Goal: Task Accomplishment & Management: Use online tool/utility

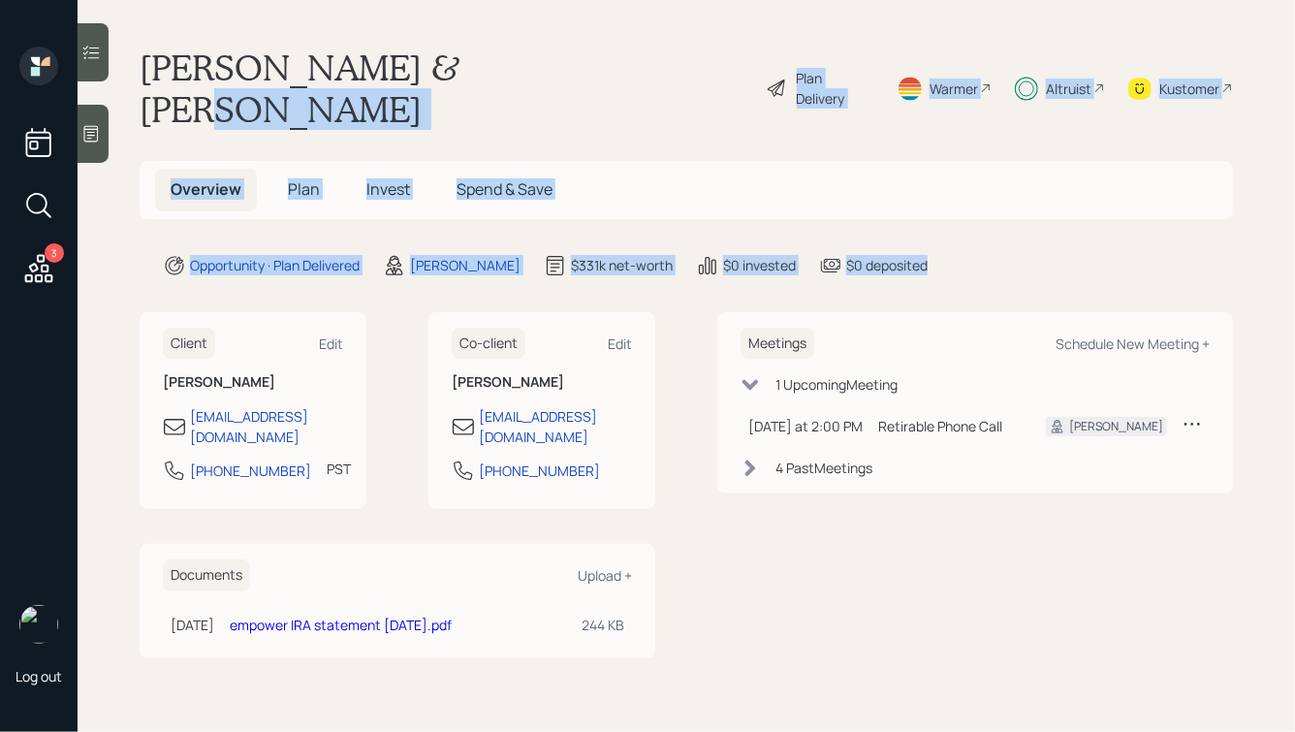
drag, startPoint x: 936, startPoint y: 224, endPoint x: 450, endPoint y: 25, distance: 524.9
click at [454, 28] on main "[PERSON_NAME] & [PERSON_NAME] Plan Delivery Warmer Altruist Kustomer Overview P…" at bounding box center [687, 366] width 1218 height 732
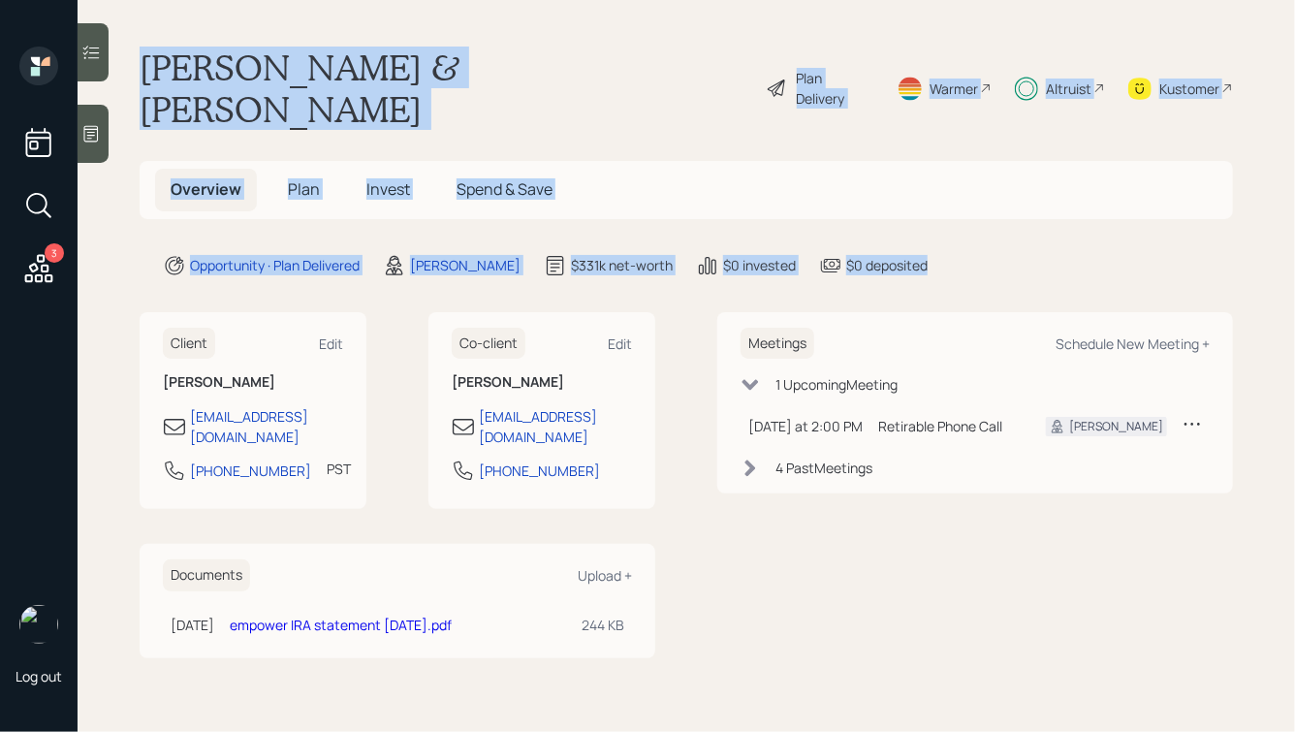
click at [450, 24] on main "[PERSON_NAME] & [PERSON_NAME] Plan Delivery Warmer Altruist Kustomer Overview P…" at bounding box center [687, 366] width 1218 height 732
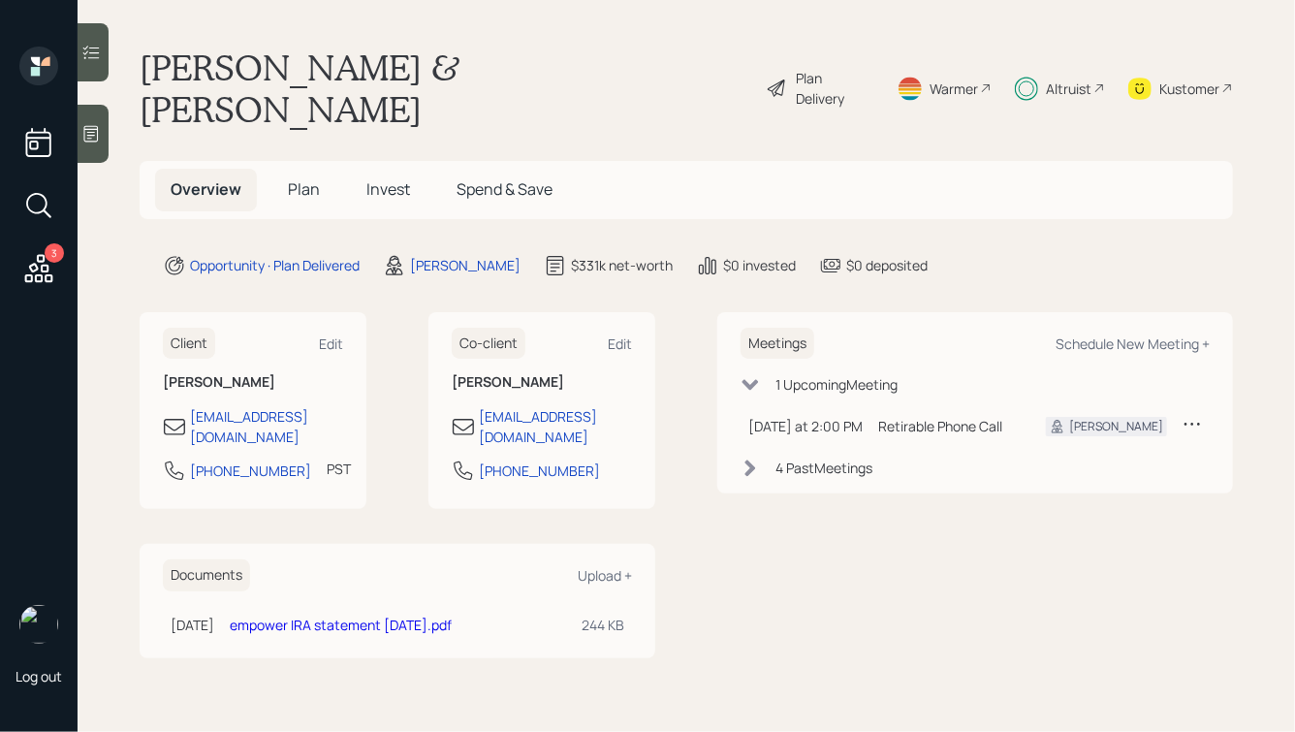
click at [388, 178] on span "Invest" at bounding box center [389, 188] width 44 height 21
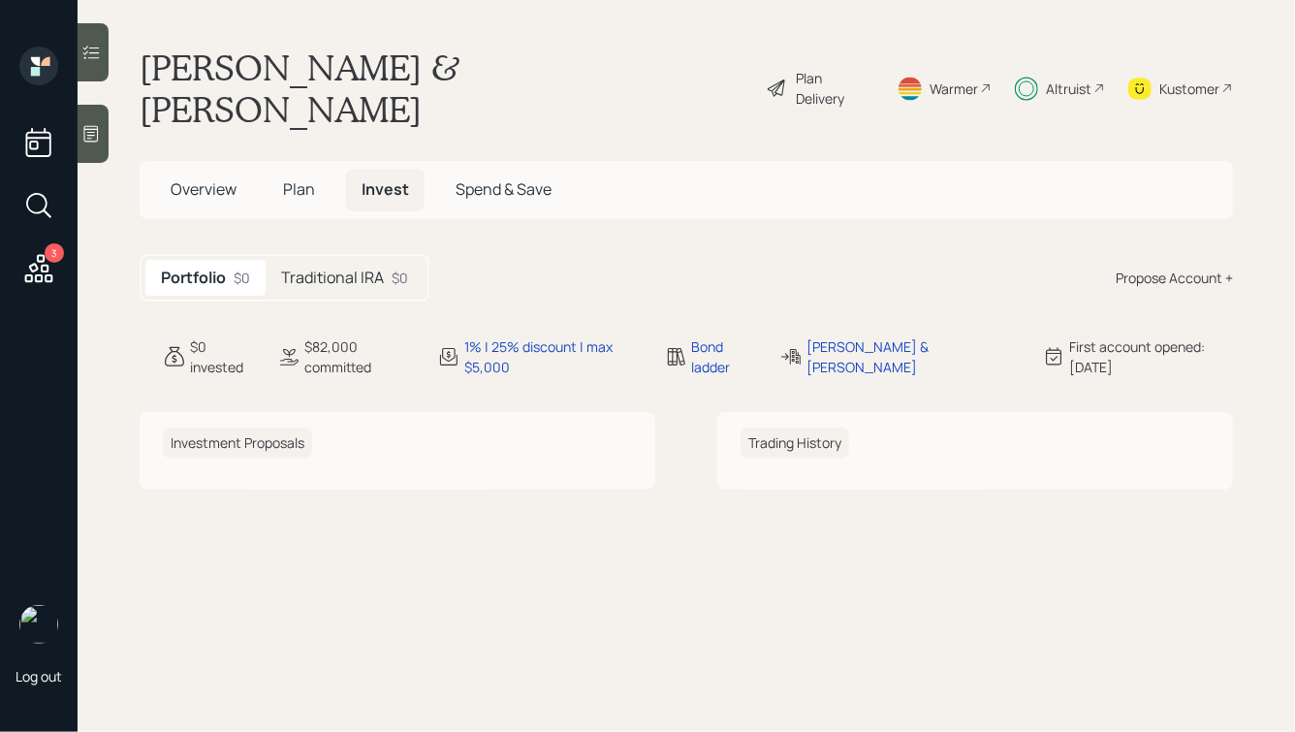
click at [310, 269] on h5 "Traditional IRA" at bounding box center [332, 278] width 103 height 18
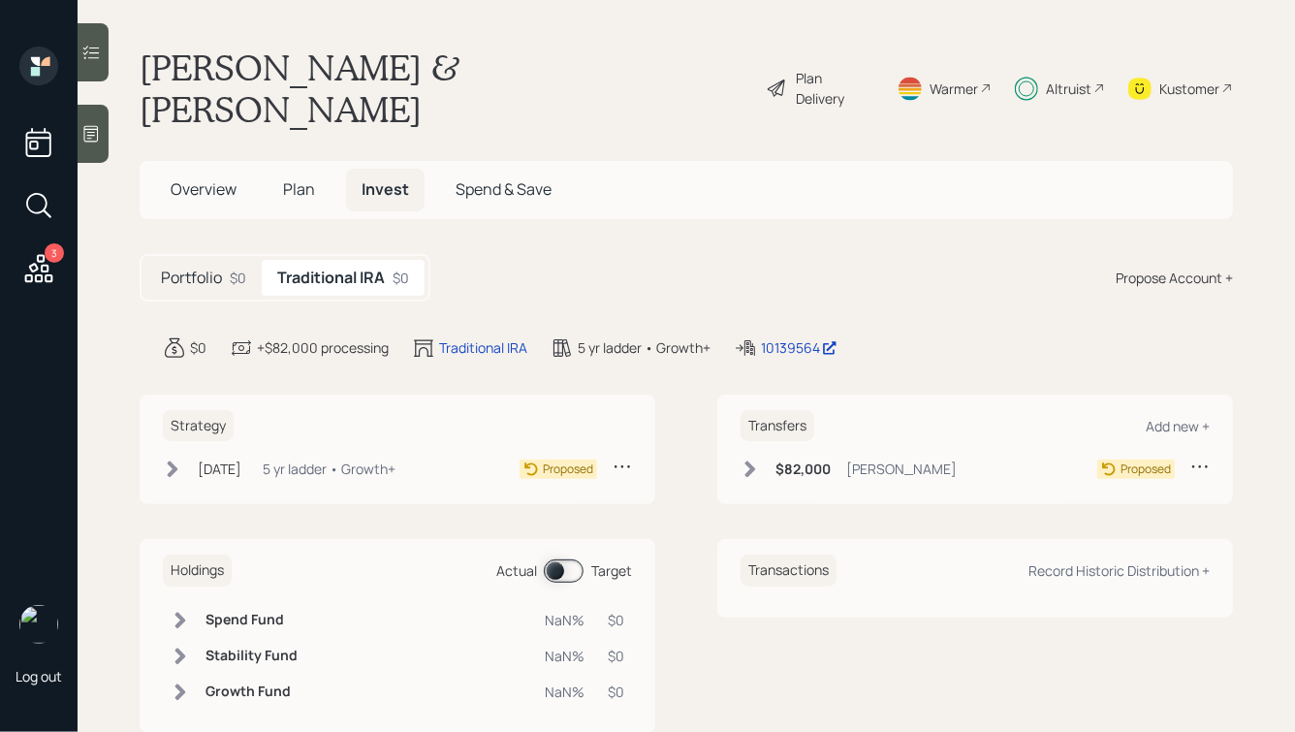
click at [302, 178] on span "Plan" at bounding box center [299, 188] width 32 height 21
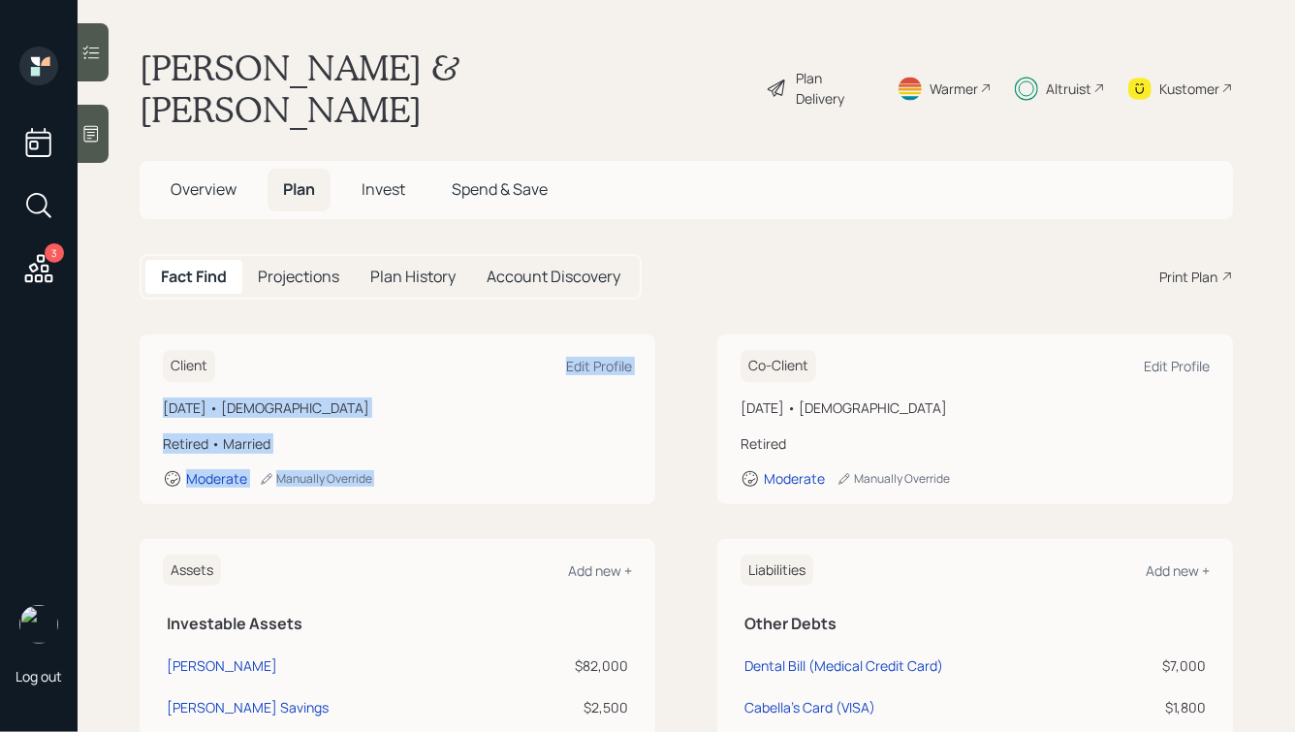
drag, startPoint x: 682, startPoint y: 264, endPoint x: 735, endPoint y: 284, distance: 57.1
click at [735, 284] on main "[PERSON_NAME] & [PERSON_NAME] Plan Delivery Warmer Altruist Kustomer Overview P…" at bounding box center [687, 366] width 1218 height 732
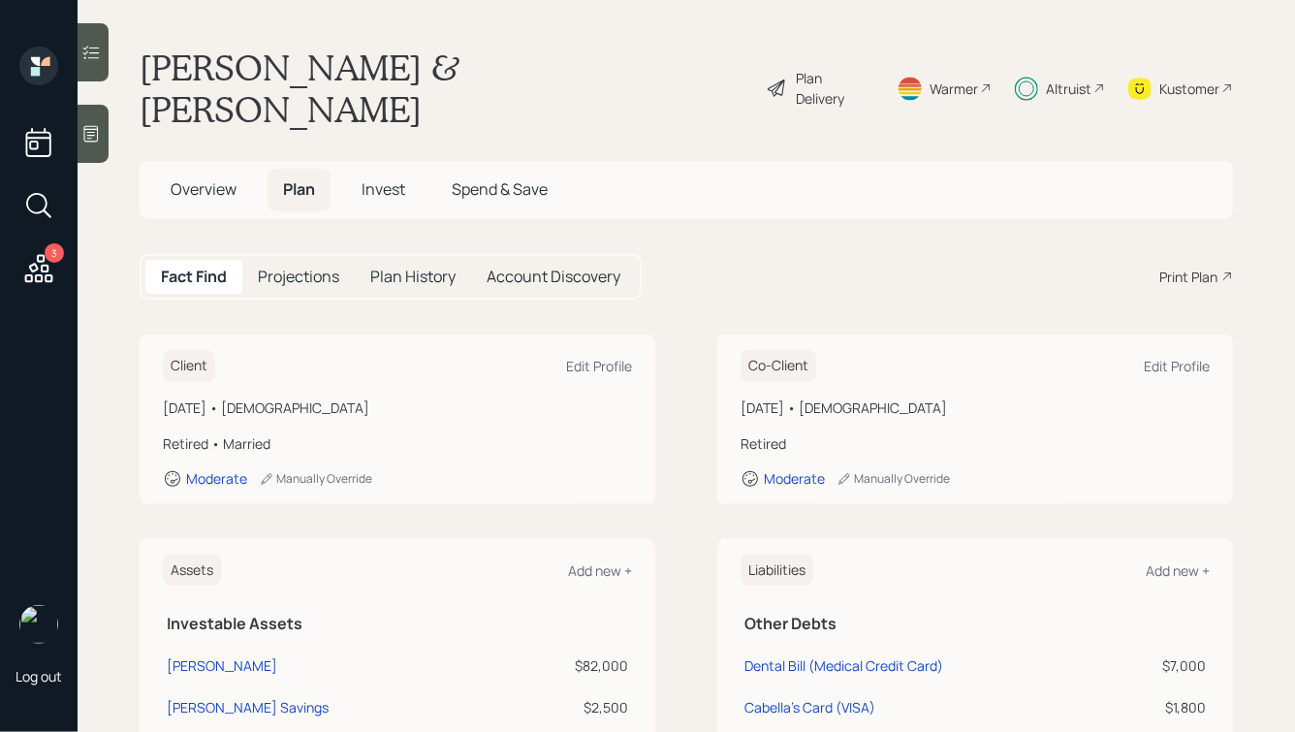
click at [699, 254] on div "Fact Find Projections Plan History Account Discovery Print Plan" at bounding box center [687, 277] width 1094 height 46
click at [204, 178] on span "Overview" at bounding box center [204, 188] width 66 height 21
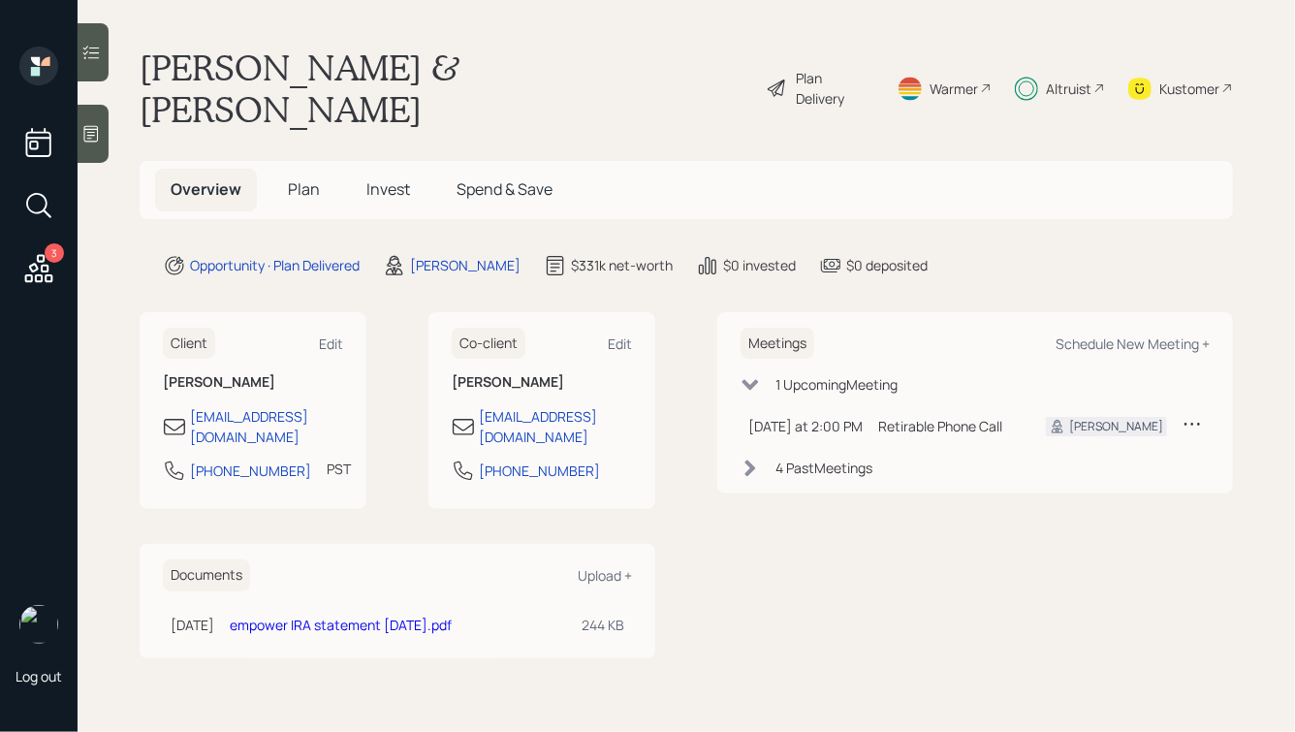
click at [304, 178] on span "Plan" at bounding box center [304, 188] width 32 height 21
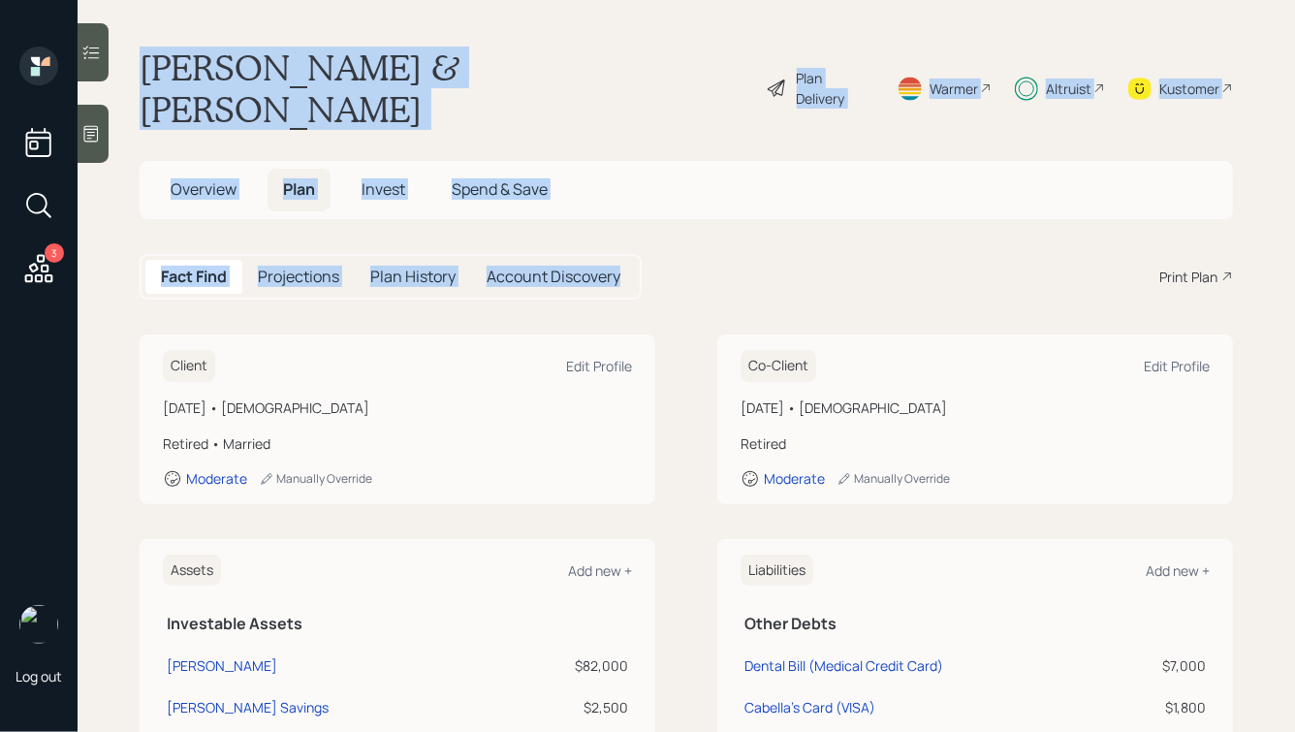
drag, startPoint x: 703, startPoint y: 254, endPoint x: 342, endPoint y: 20, distance: 429.8
click at [342, 21] on main "[PERSON_NAME] & [PERSON_NAME] Plan Delivery Warmer Altruist Kustomer Overview P…" at bounding box center [687, 366] width 1218 height 732
click at [394, 70] on h1 "[PERSON_NAME] & [PERSON_NAME]" at bounding box center [445, 88] width 611 height 83
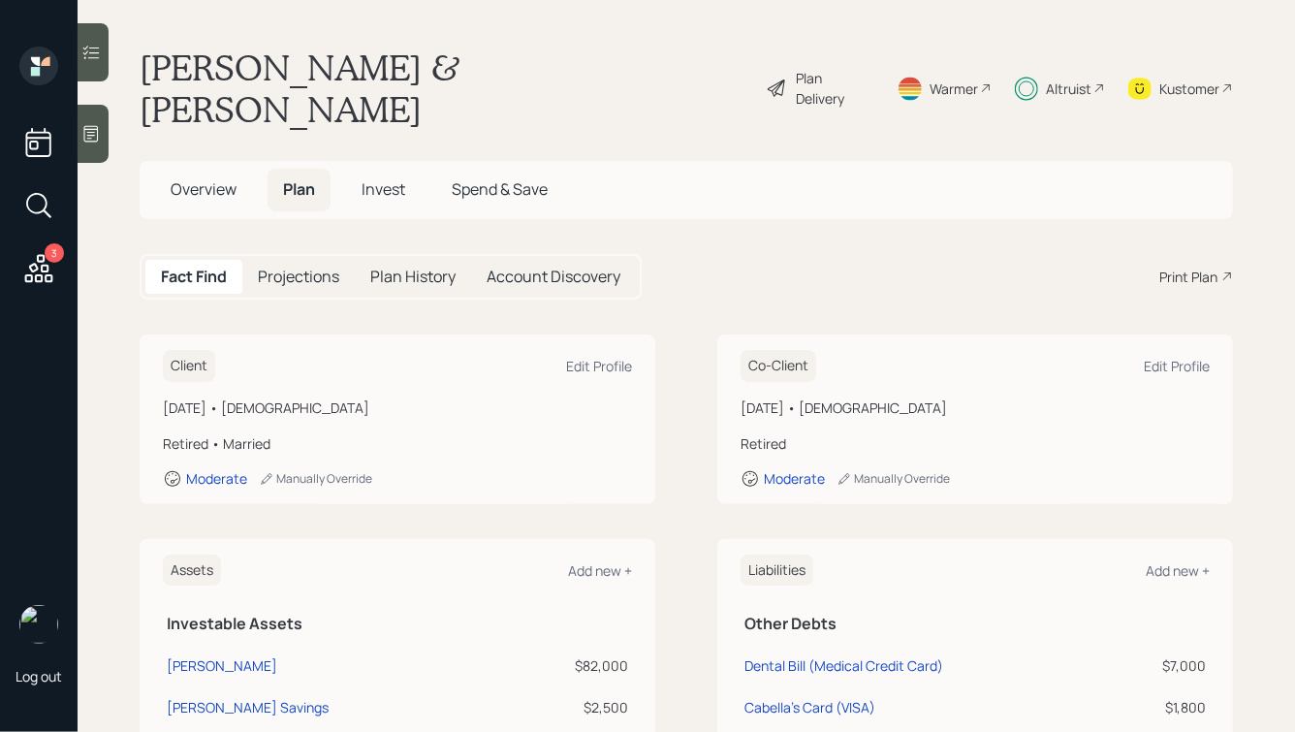
click at [1061, 79] on div "Altruist" at bounding box center [1069, 89] width 46 height 20
click at [191, 169] on h5 "Overview" at bounding box center [203, 190] width 97 height 42
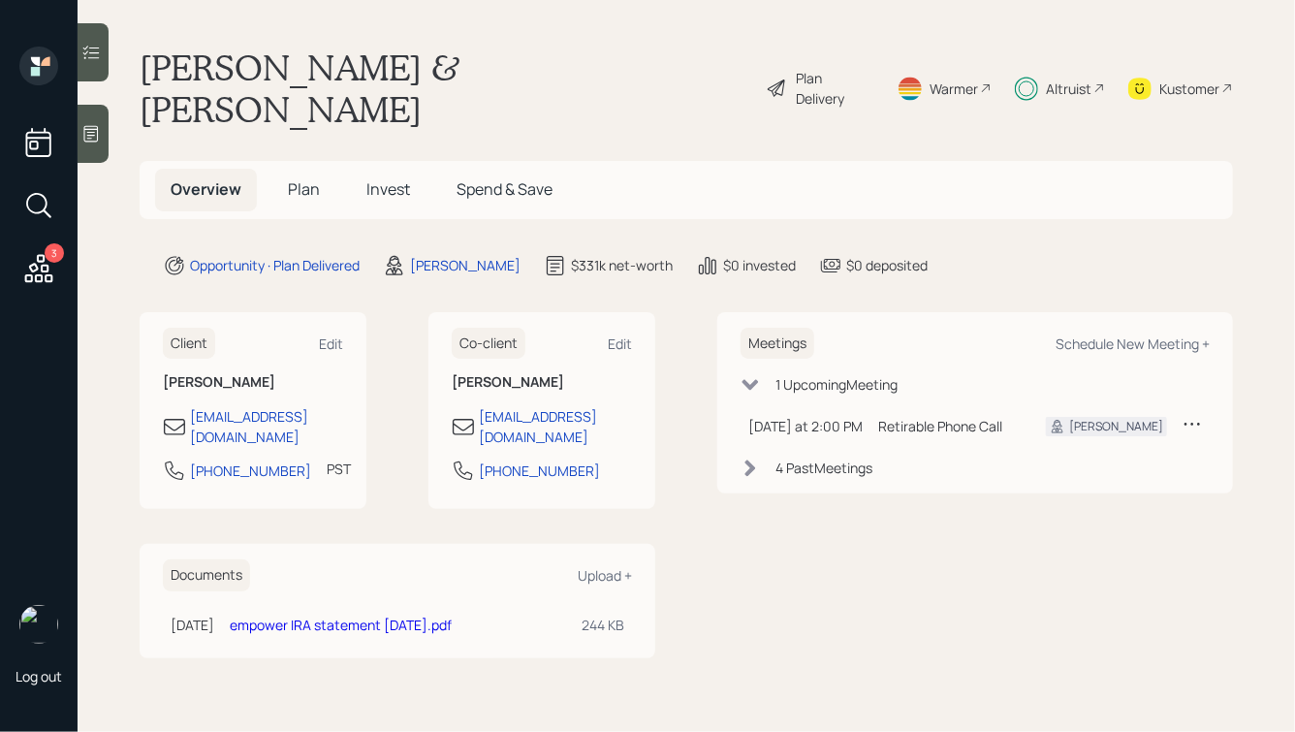
click at [471, 95] on main "Craig & Barbara Tuss Plan Delivery Warmer Altruist Kustomer Overview Plan Inves…" at bounding box center [687, 366] width 1218 height 732
drag, startPoint x: 584, startPoint y: 412, endPoint x: 482, endPoint y: 414, distance: 101.8
click at [482, 459] on div "[PHONE_NUMBER]" at bounding box center [542, 476] width 180 height 35
copy div "[PHONE_NUMBER]"
drag, startPoint x: 549, startPoint y: 341, endPoint x: 437, endPoint y: 277, distance: 128.6
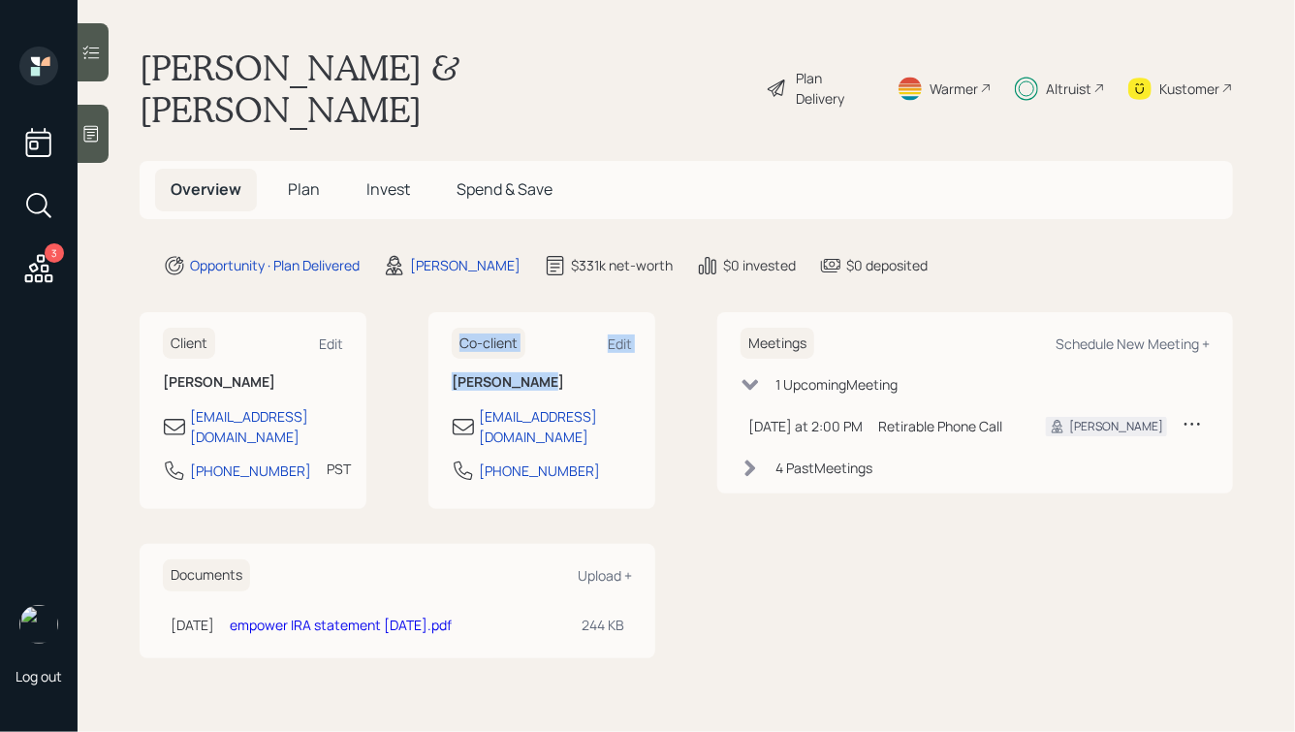
click at [437, 312] on div "Co-client Edit [PERSON_NAME] [EMAIL_ADDRESS][DOMAIN_NAME] [PHONE_NUMBER]" at bounding box center [542, 411] width 227 height 198
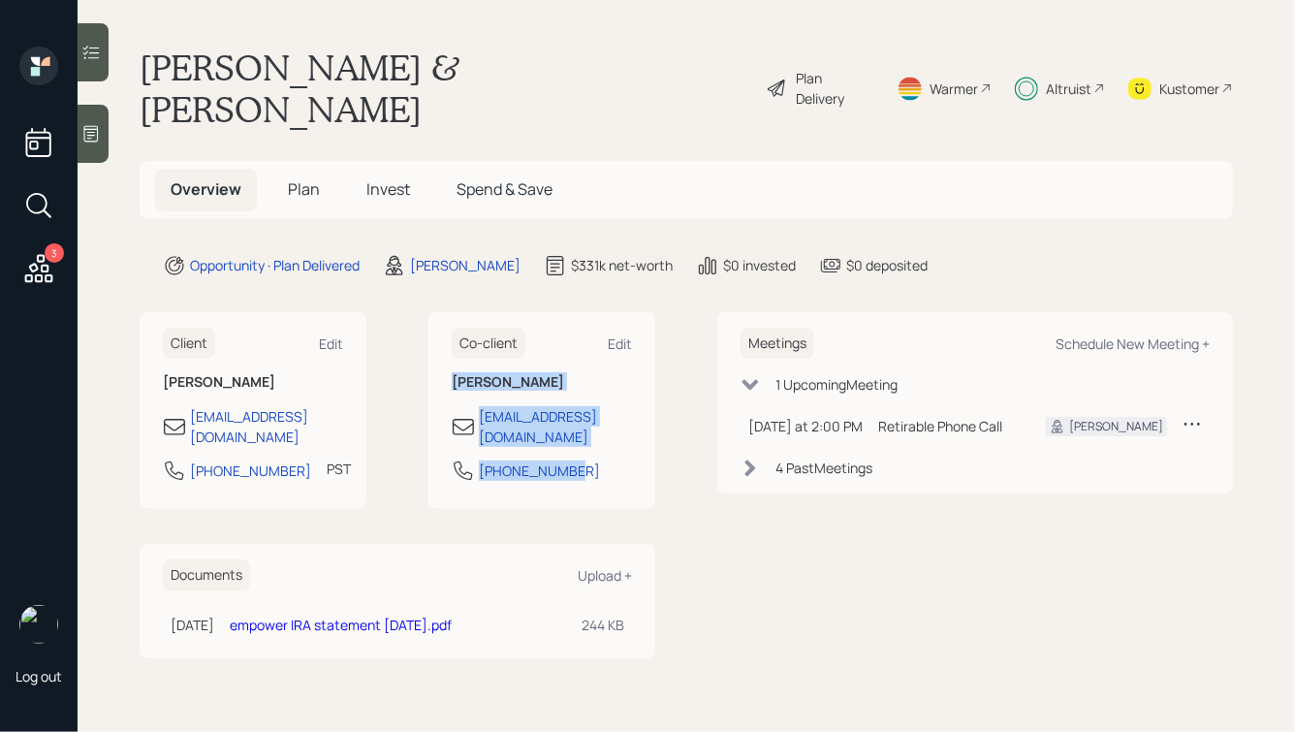
drag, startPoint x: 579, startPoint y: 414, endPoint x: 448, endPoint y: 335, distance: 153.2
click at [448, 335] on div "Co-client Edit [PERSON_NAME] [EMAIL_ADDRESS][DOMAIN_NAME] [PHONE_NUMBER]" at bounding box center [542, 411] width 227 height 198
drag, startPoint x: 453, startPoint y: 340, endPoint x: 588, endPoint y: 417, distance: 155.0
click at [588, 417] on div "Co-client Edit [PERSON_NAME] [EMAIL_ADDRESS][DOMAIN_NAME] [PHONE_NUMBER]" at bounding box center [542, 411] width 227 height 198
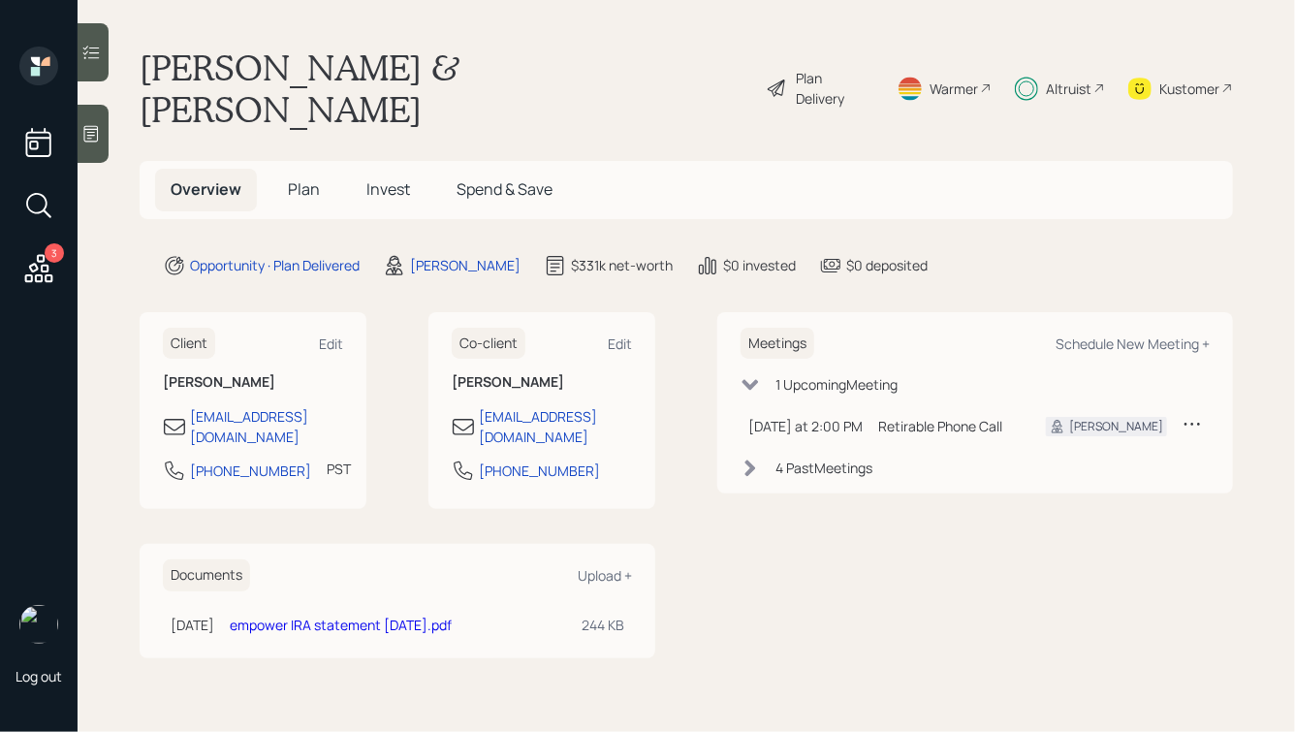
click at [588, 459] on div "[PHONE_NUMBER]" at bounding box center [542, 476] width 180 height 35
drag, startPoint x: 573, startPoint y: 409, endPoint x: 479, endPoint y: 410, distance: 94.1
click at [479, 459] on div "[PHONE_NUMBER]" at bounding box center [542, 476] width 180 height 35
copy div "[PHONE_NUMBER]"
drag, startPoint x: 541, startPoint y: 347, endPoint x: 421, endPoint y: 271, distance: 142.6
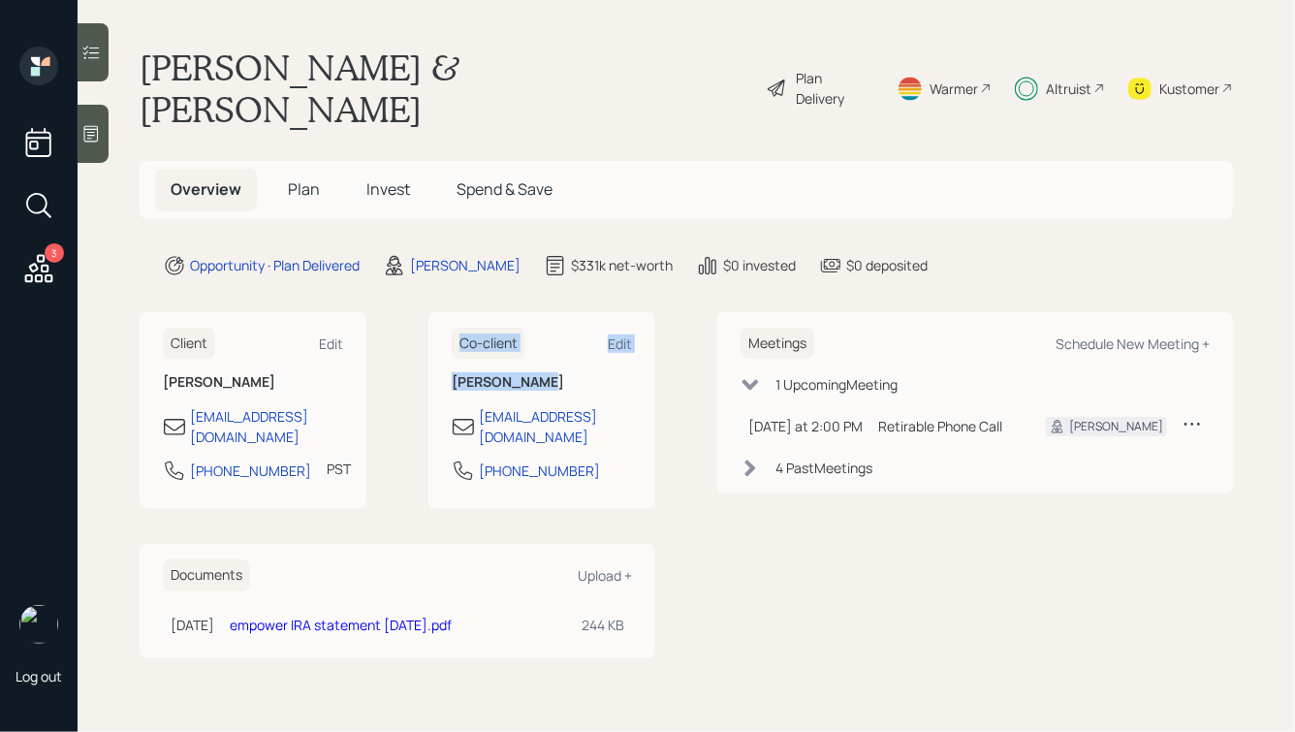
click at [421, 312] on div "Client Edit [PERSON_NAME] [EMAIL_ADDRESS][DOMAIN_NAME] [PHONE_NUMBER] PST Curre…" at bounding box center [398, 411] width 516 height 198
drag, startPoint x: 569, startPoint y: 408, endPoint x: 474, endPoint y: 409, distance: 95.0
click at [474, 459] on div "[PHONE_NUMBER]" at bounding box center [542, 476] width 180 height 35
copy div "[PHONE_NUMBER]"
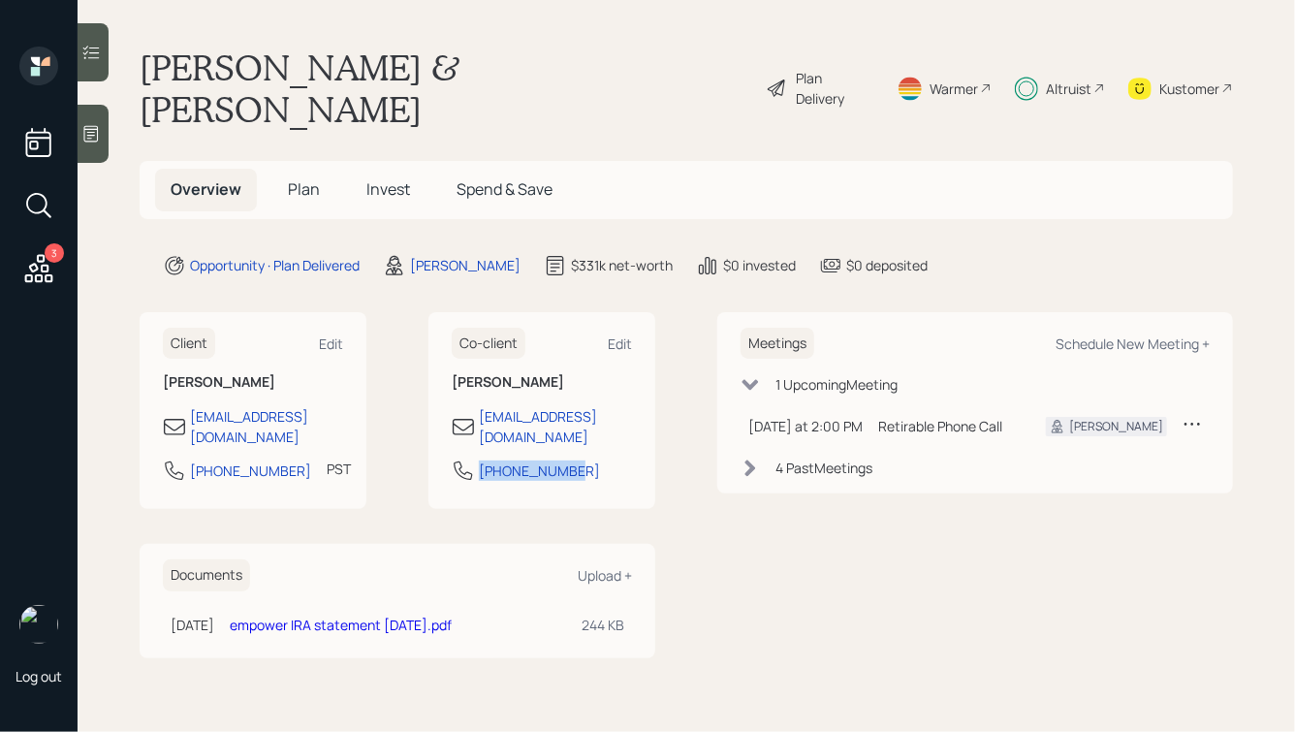
copy div "[PHONE_NUMBER]"
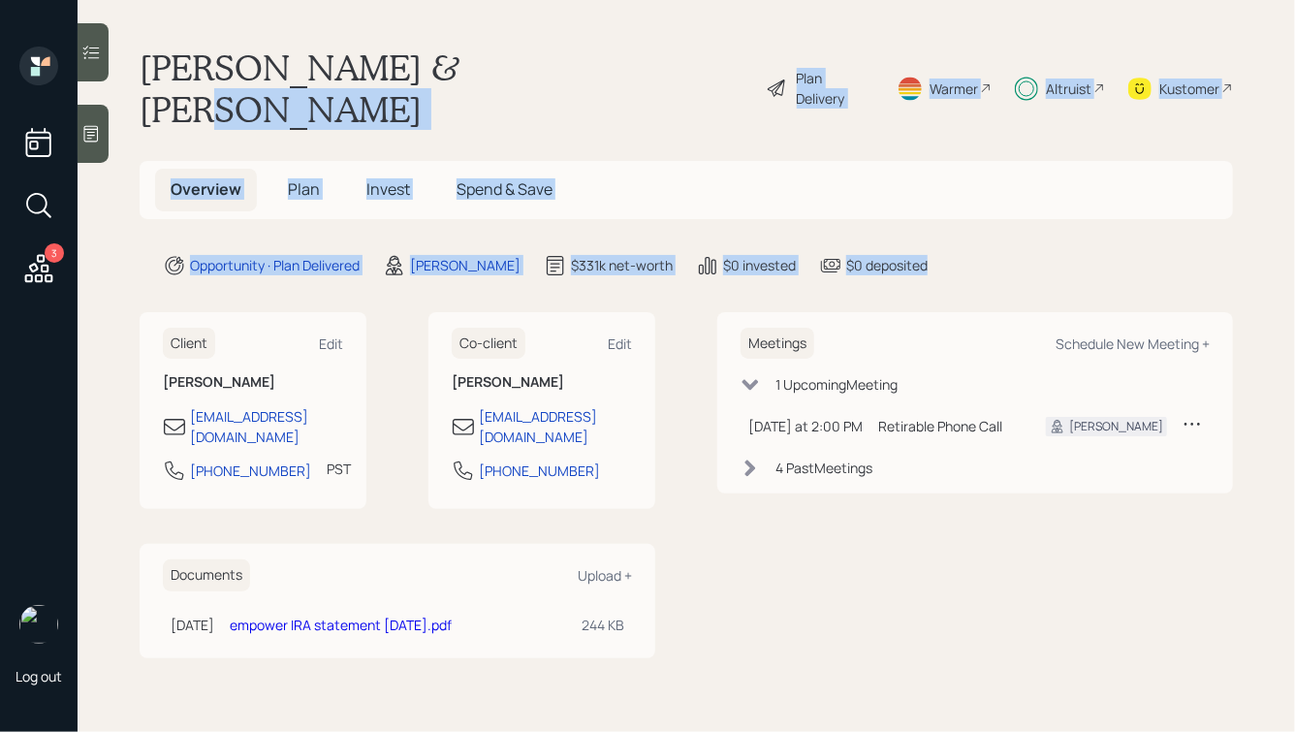
drag, startPoint x: 953, startPoint y: 230, endPoint x: 577, endPoint y: 44, distance: 419.8
click at [577, 45] on main "[PERSON_NAME] & [PERSON_NAME] Plan Delivery Warmer Altruist Kustomer Overview P…" at bounding box center [687, 366] width 1218 height 732
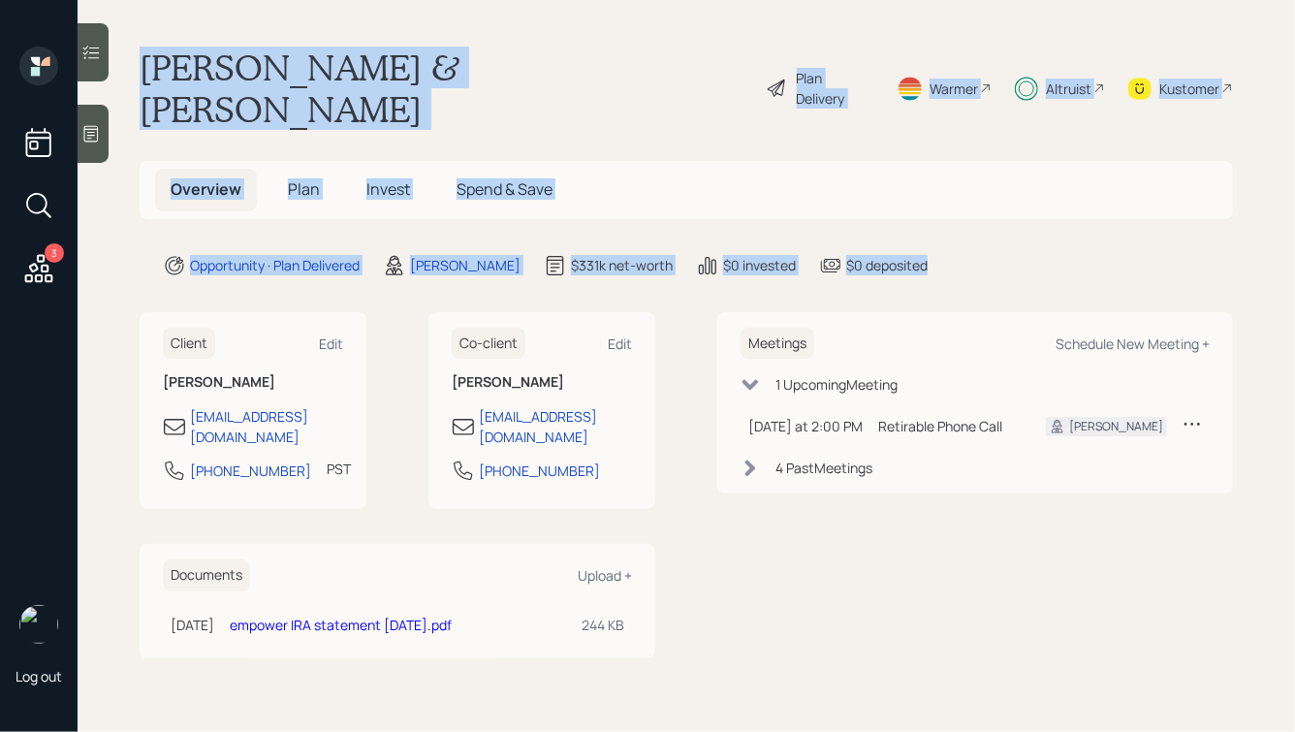
click at [577, 44] on main "[PERSON_NAME] & [PERSON_NAME] Plan Delivery Warmer Altruist Kustomer Overview P…" at bounding box center [687, 366] width 1218 height 732
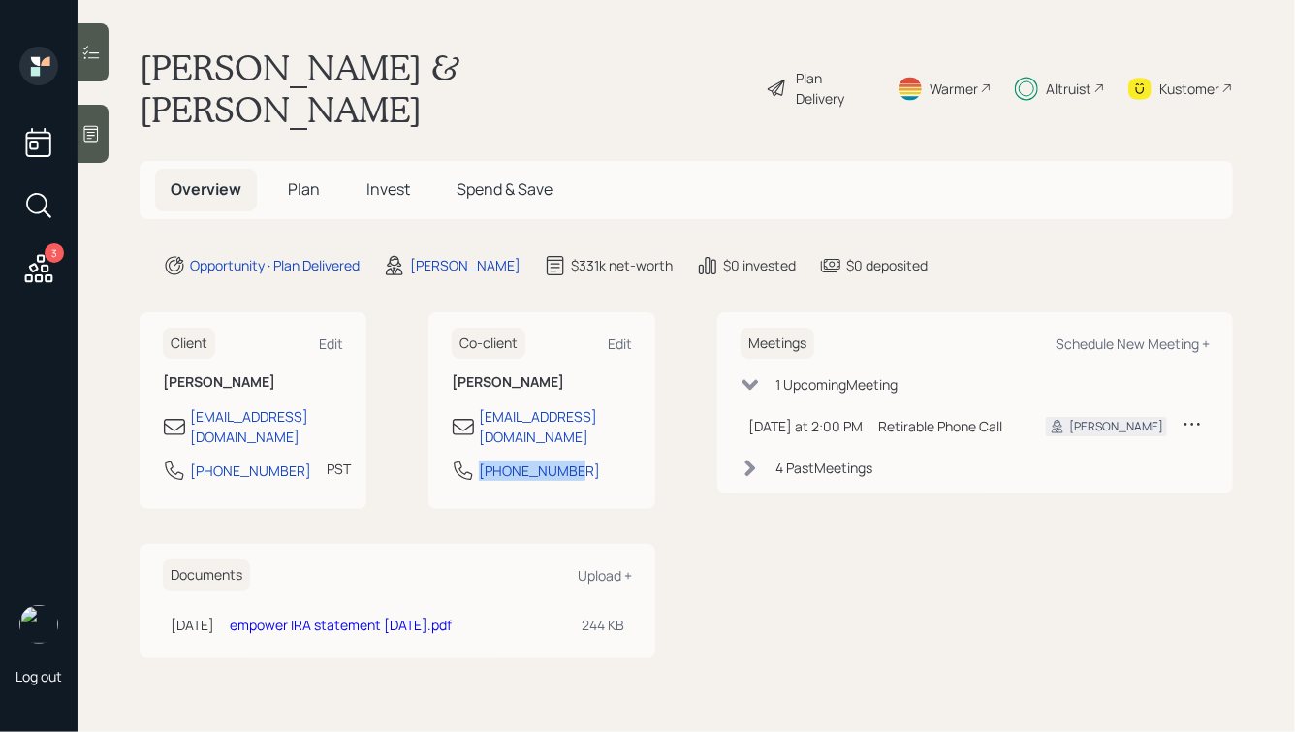
drag, startPoint x: 583, startPoint y: 411, endPoint x: 475, endPoint y: 414, distance: 107.7
click at [475, 459] on div "[PHONE_NUMBER]" at bounding box center [542, 476] width 180 height 35
copy div "[PHONE_NUMBER]"
click at [298, 178] on span "Plan" at bounding box center [304, 188] width 32 height 21
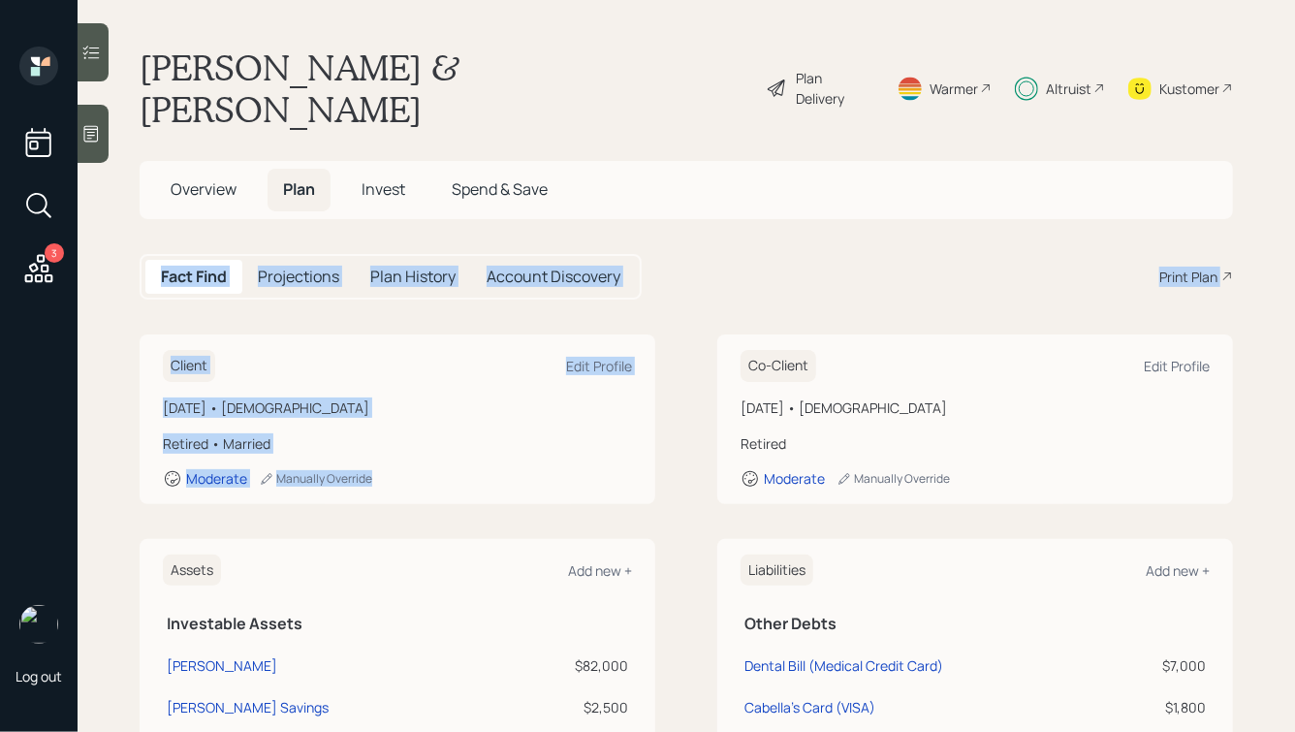
drag, startPoint x: 425, startPoint y: 455, endPoint x: 169, endPoint y: 205, distance: 357.9
click at [169, 205] on main "[PERSON_NAME] & [PERSON_NAME] Plan Delivery Warmer Altruist Kustomer Overview P…" at bounding box center [687, 366] width 1218 height 732
click at [152, 202] on main "[PERSON_NAME] & [PERSON_NAME] Plan Delivery Warmer Altruist Kustomer Overview P…" at bounding box center [687, 366] width 1218 height 732
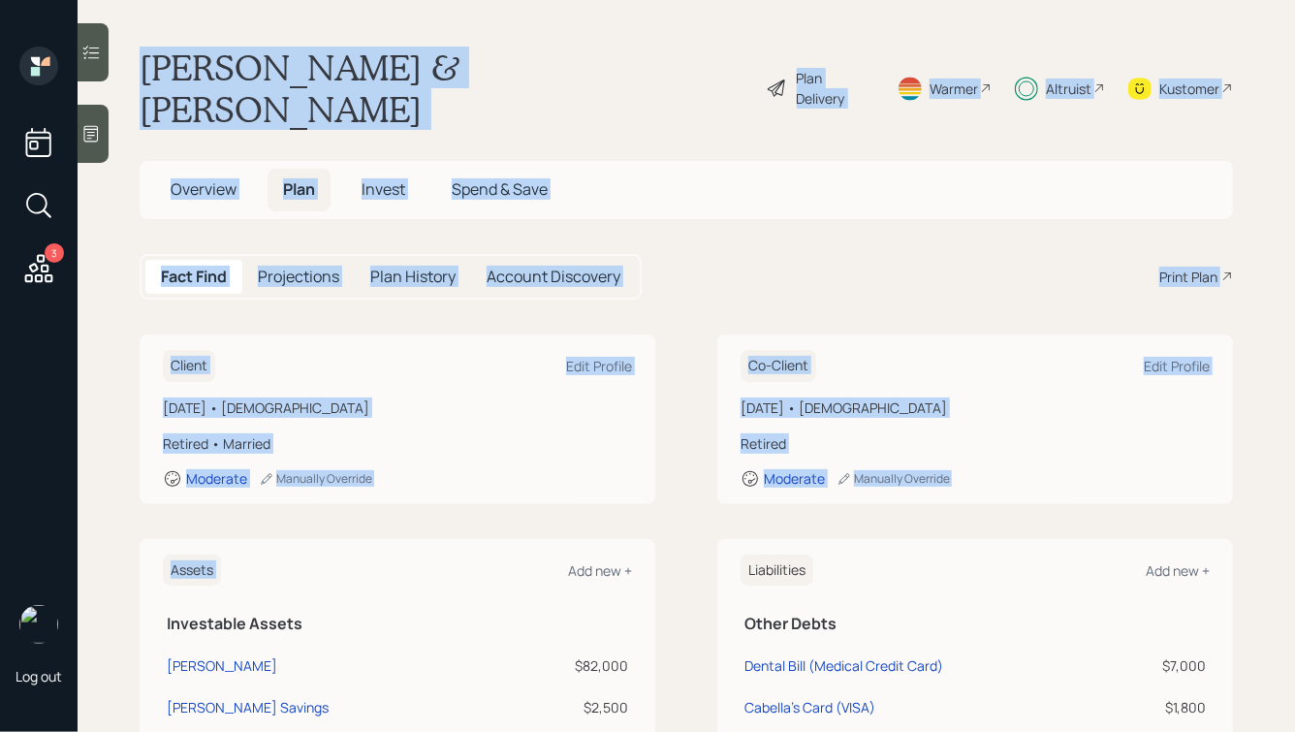
drag, startPoint x: 142, startPoint y: 63, endPoint x: 501, endPoint y: 483, distance: 552.9
click at [502, 483] on main "[PERSON_NAME] & [PERSON_NAME] Plan Delivery Warmer Altruist Kustomer Overview P…" at bounding box center [687, 366] width 1218 height 732
click at [682, 456] on div "Client Edit Profile [DATE] • [DEMOGRAPHIC_DATA] Retired • Married Moderate Manu…" at bounding box center [687, 420] width 1094 height 170
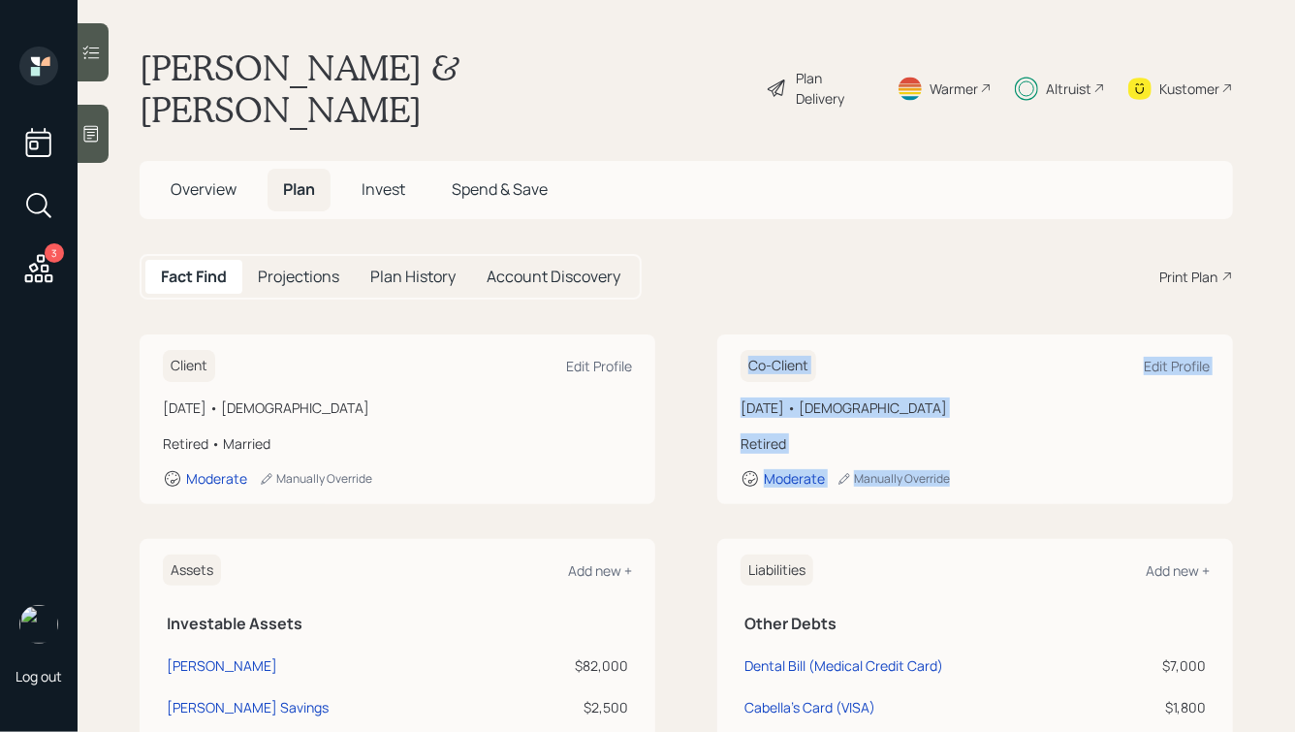
drag, startPoint x: 1009, startPoint y: 466, endPoint x: 731, endPoint y: 267, distance: 342.6
click at [731, 267] on main "[PERSON_NAME] & [PERSON_NAME] Plan Delivery Warmer Altruist Kustomer Overview P…" at bounding box center [687, 366] width 1218 height 732
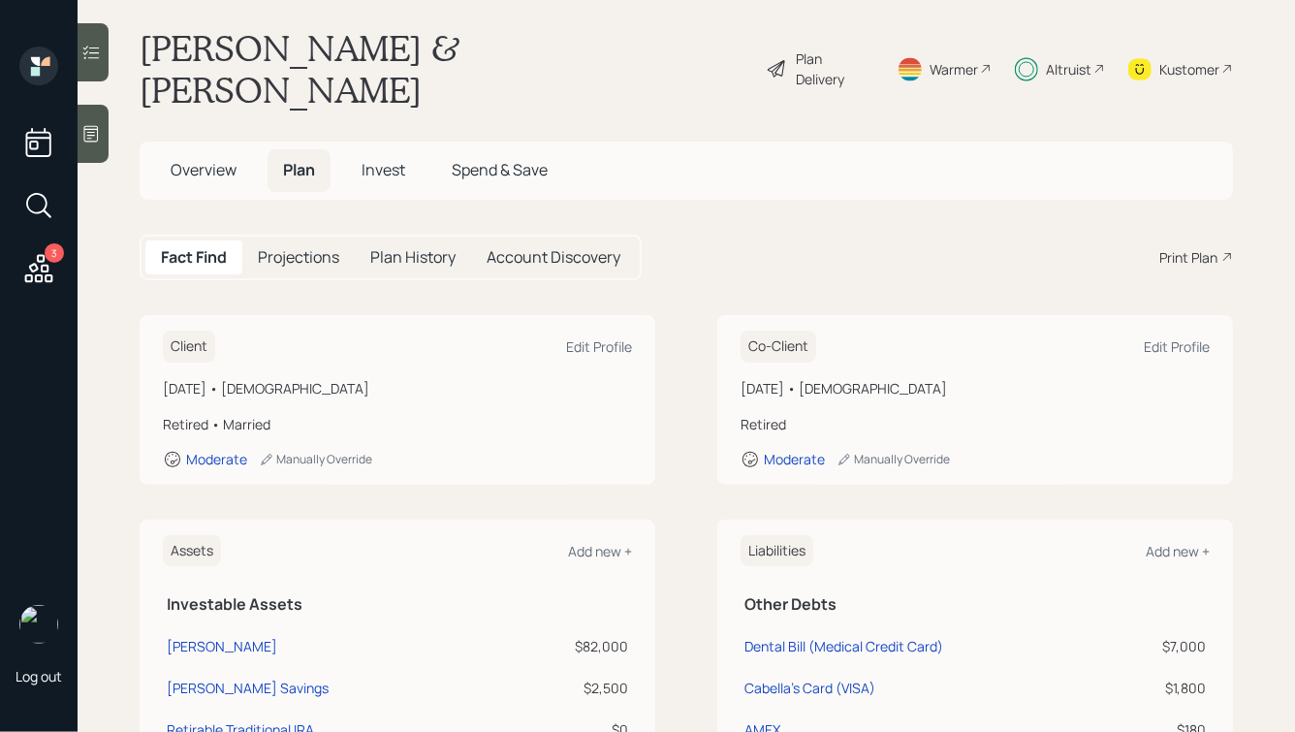
scroll to position [11, 0]
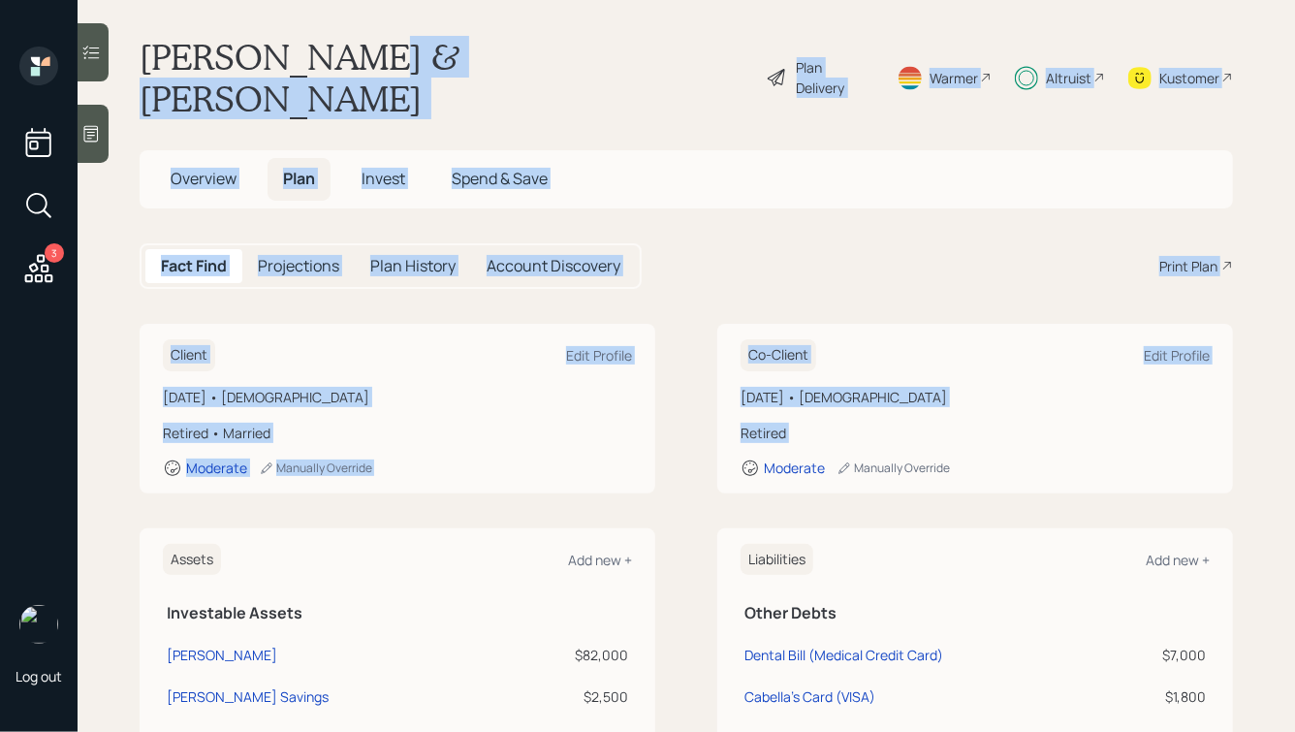
drag, startPoint x: 704, startPoint y: 438, endPoint x: 336, endPoint y: 58, distance: 528.7
click at [336, 58] on main "[PERSON_NAME] & [PERSON_NAME] Plan Delivery Warmer Altruist Kustomer Overview P…" at bounding box center [687, 366] width 1218 height 732
click at [336, 58] on h1 "[PERSON_NAME] & [PERSON_NAME]" at bounding box center [445, 77] width 611 height 83
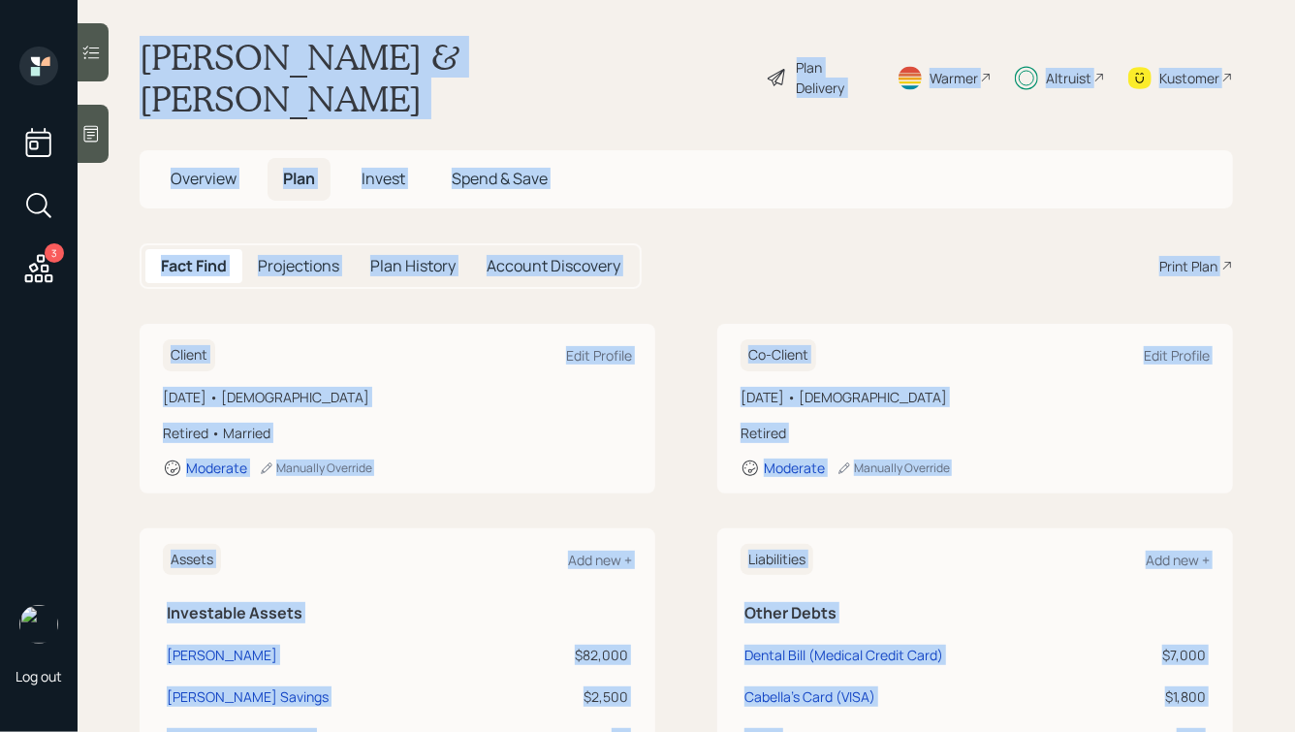
drag, startPoint x: 150, startPoint y: 59, endPoint x: 1130, endPoint y: 710, distance: 1175.8
click at [1130, 710] on main "[PERSON_NAME] & [PERSON_NAME] Plan Delivery Warmer Altruist Kustomer Overview P…" at bounding box center [687, 366] width 1218 height 732
click at [1130, 715] on td "$180" at bounding box center [1163, 736] width 93 height 42
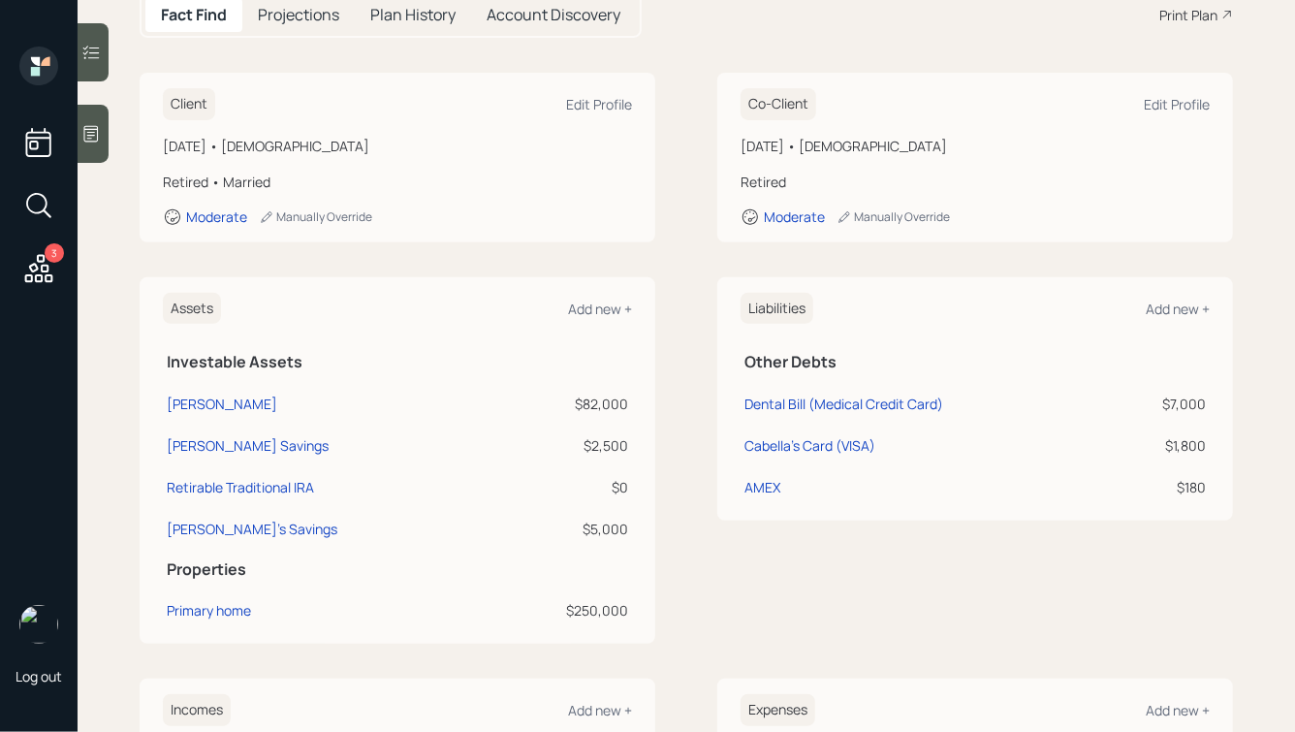
scroll to position [0, 0]
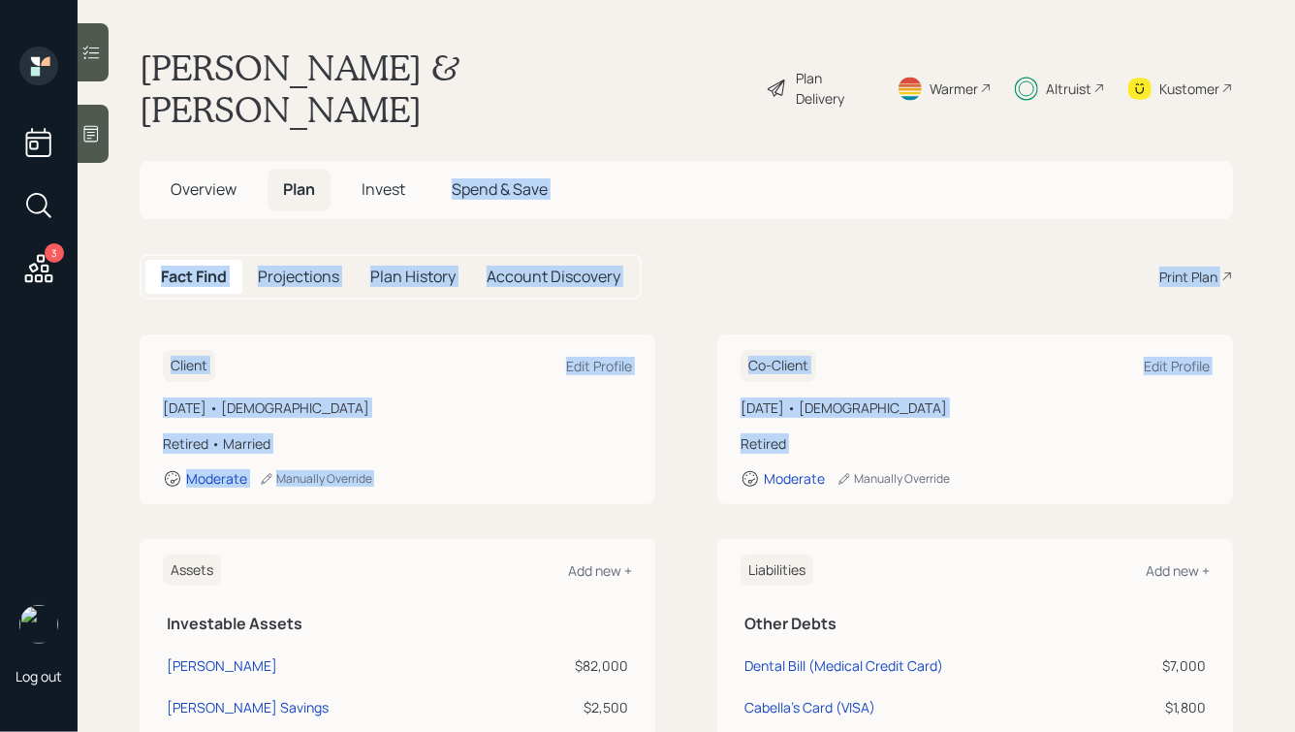
drag, startPoint x: 703, startPoint y: 448, endPoint x: 404, endPoint y: 172, distance: 406.9
click at [404, 172] on main "[PERSON_NAME] & [PERSON_NAME] Plan Delivery Warmer Altruist Kustomer Overview P…" at bounding box center [687, 366] width 1218 height 732
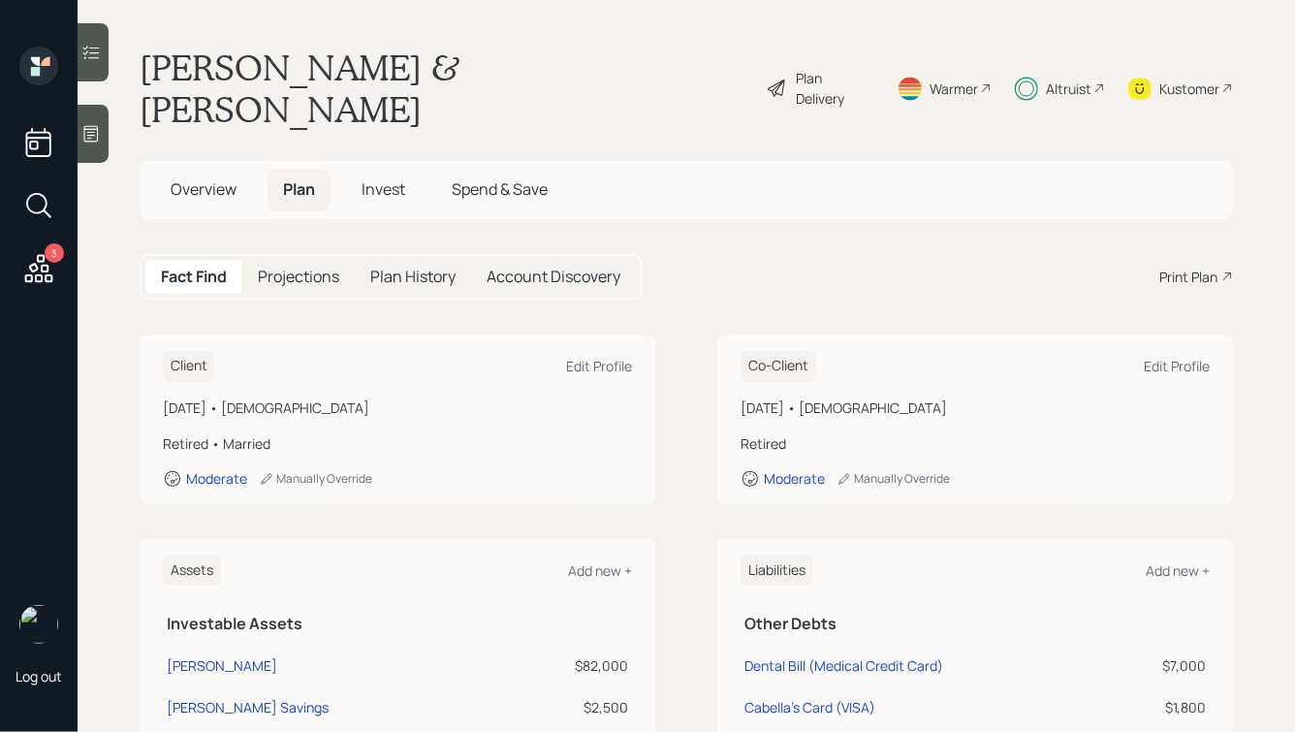
click at [244, 76] on h1 "[PERSON_NAME] & [PERSON_NAME]" at bounding box center [445, 88] width 611 height 83
click at [386, 178] on span "Invest" at bounding box center [384, 188] width 44 height 21
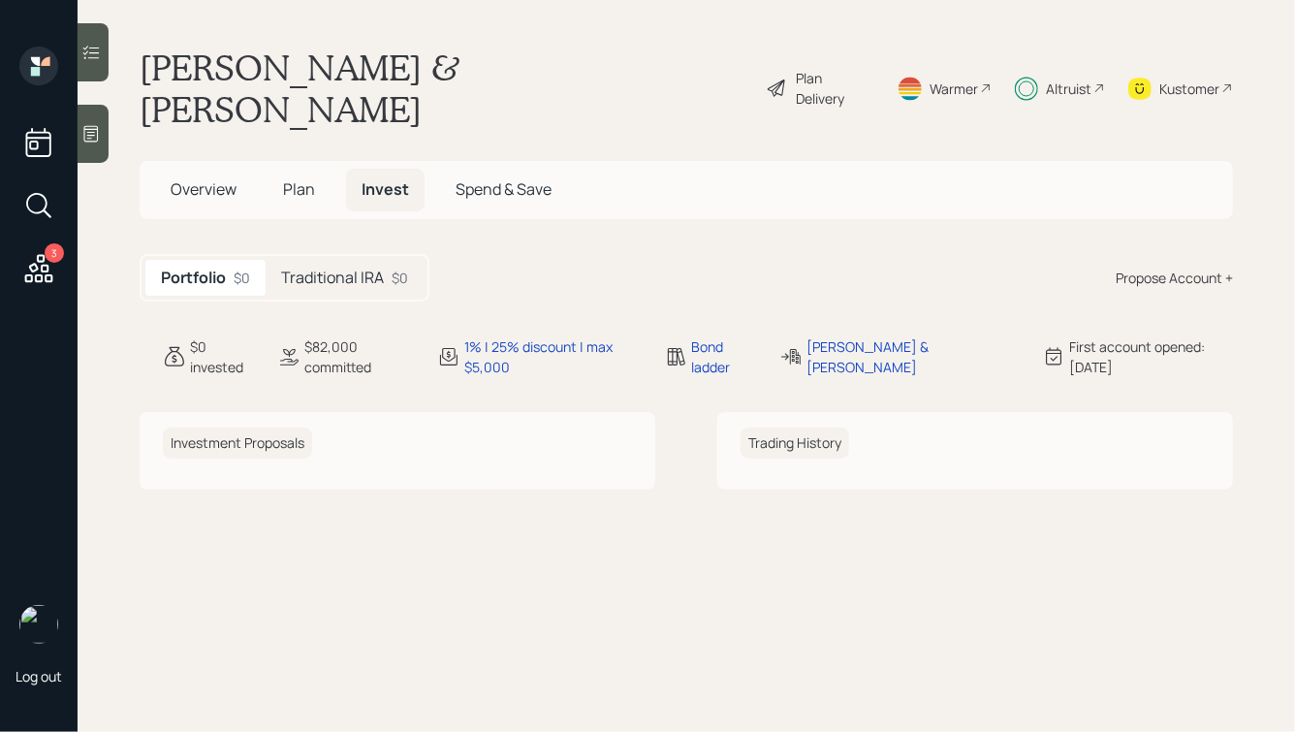
click at [319, 169] on h5 "Plan" at bounding box center [299, 190] width 63 height 42
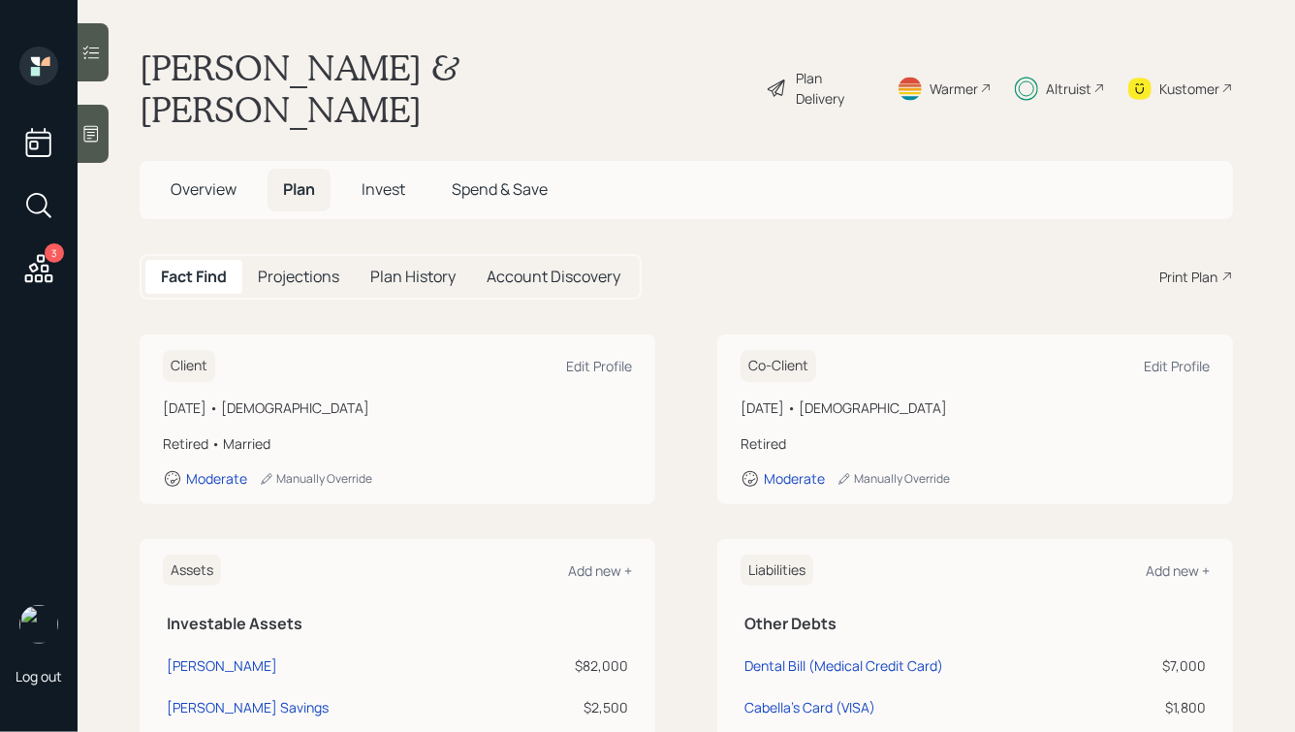
click at [296, 268] on h5 "Projections" at bounding box center [298, 277] width 81 height 18
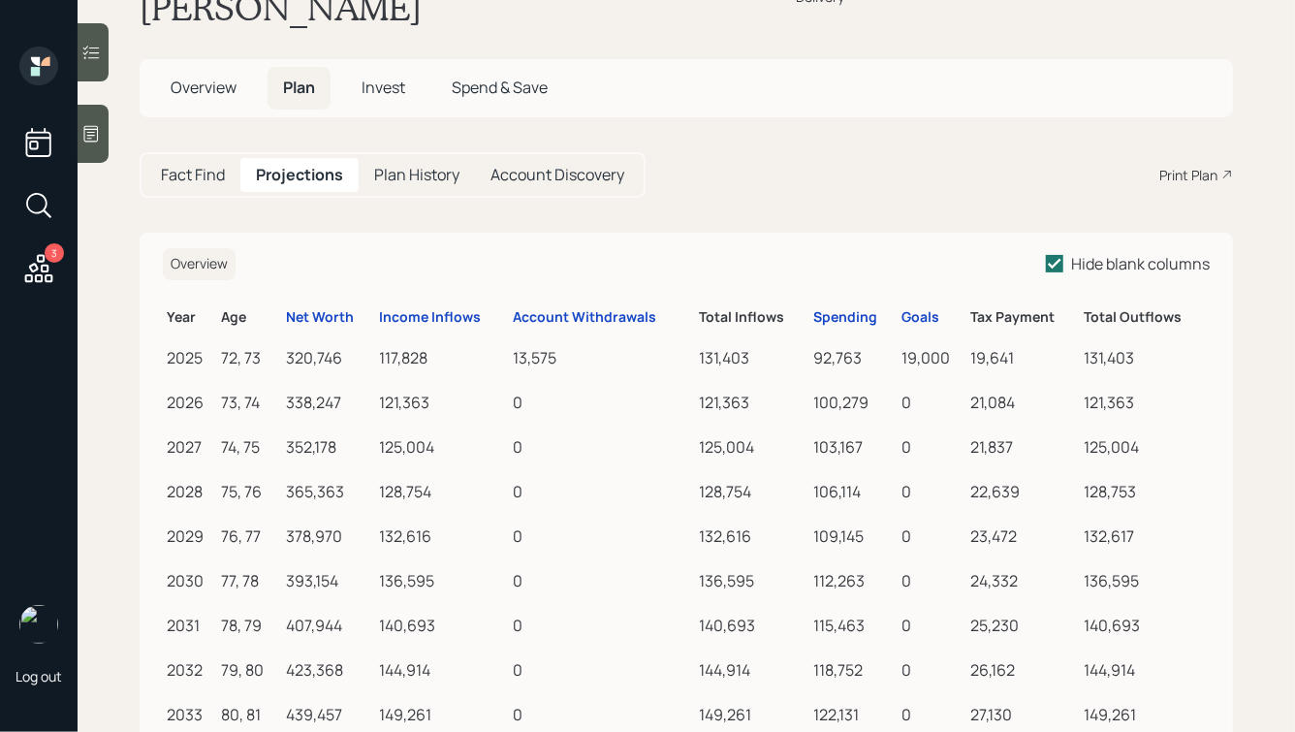
scroll to position [107, 0]
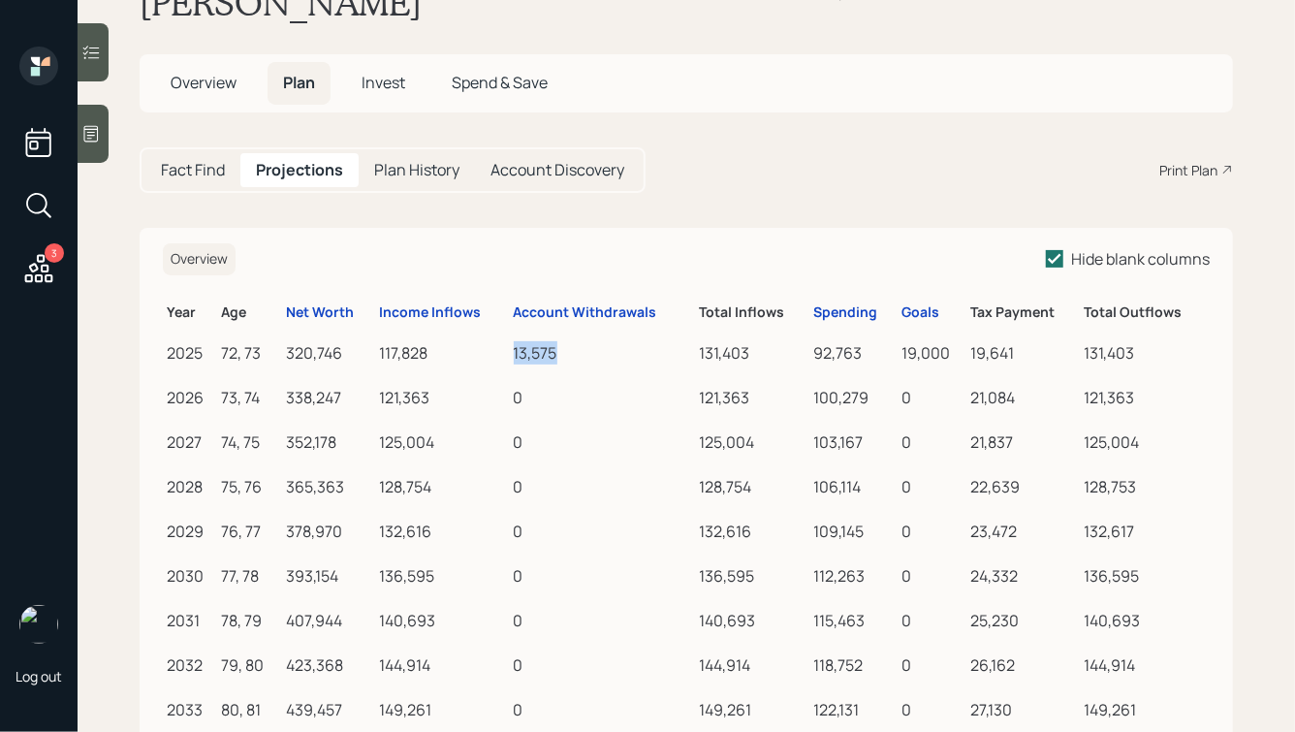
drag, startPoint x: 562, startPoint y: 318, endPoint x: 453, endPoint y: 317, distance: 109.6
click at [453, 328] on tr "2025 72, 73 320,746 117,828 13,575 131,403 92,763 19,000 19,641 131,403" at bounding box center [686, 350] width 1047 height 45
click at [453, 341] on div "117,828" at bounding box center [442, 352] width 127 height 23
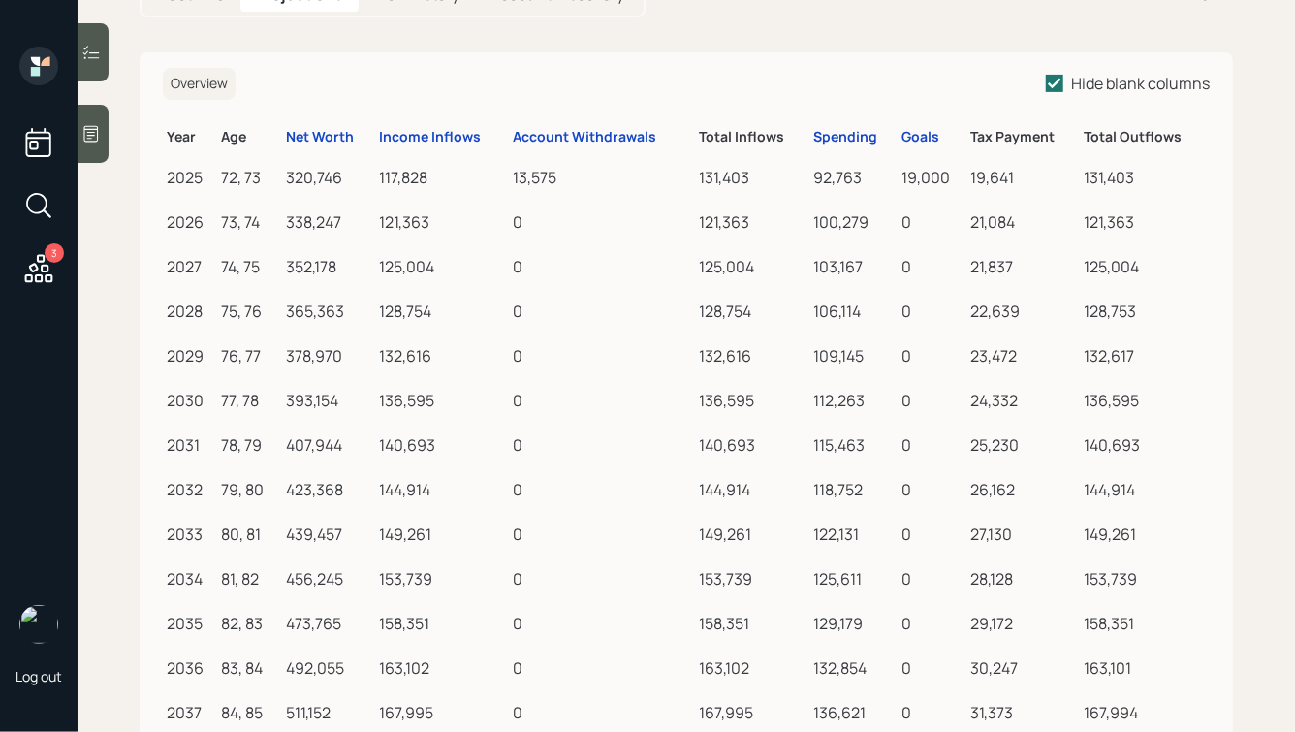
scroll to position [0, 0]
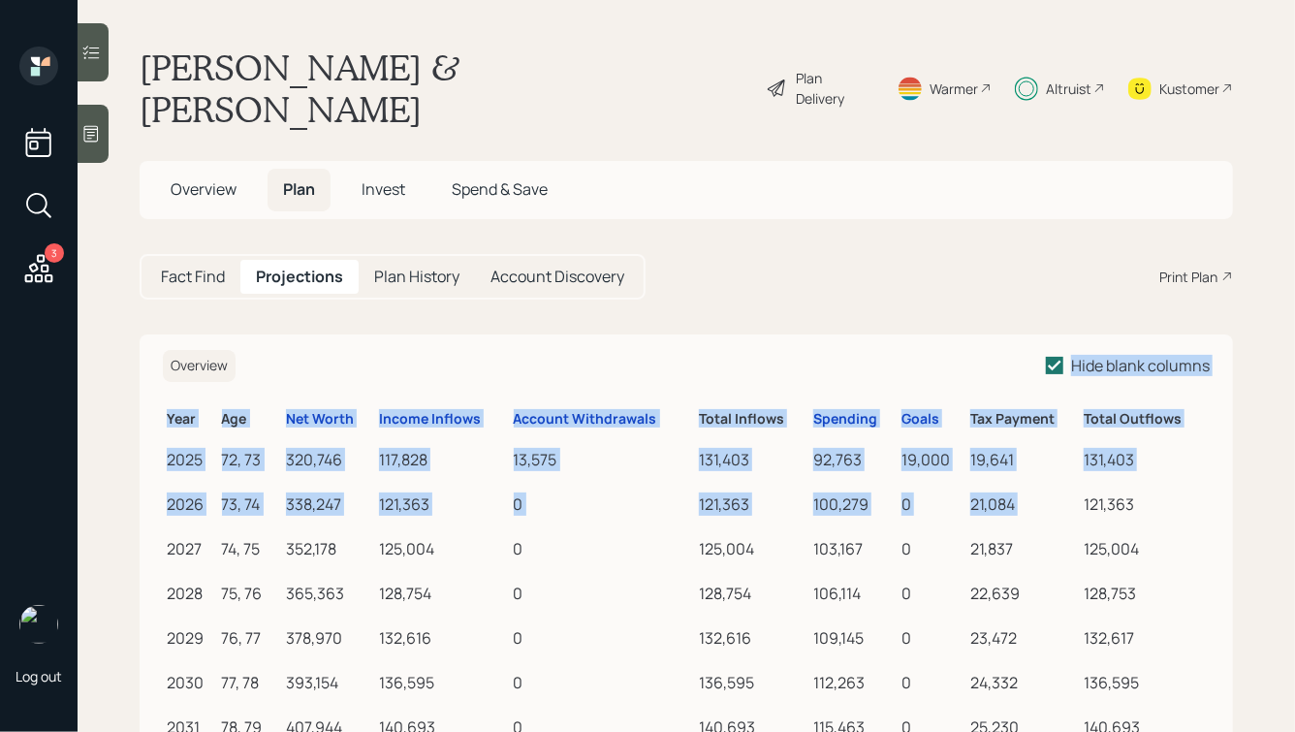
drag, startPoint x: 1186, startPoint y: 443, endPoint x: 931, endPoint y: 315, distance: 285.3
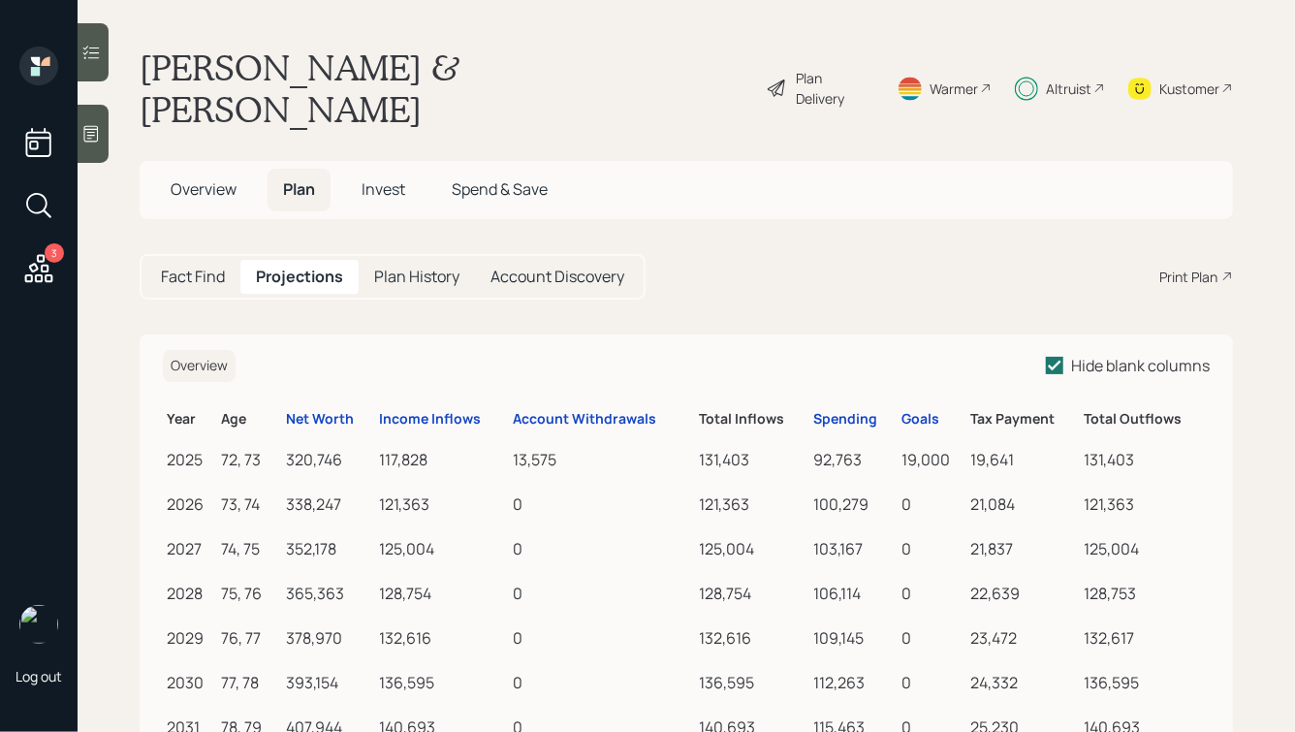
click at [931, 350] on div "Overview Hide blank columns" at bounding box center [686, 366] width 1047 height 32
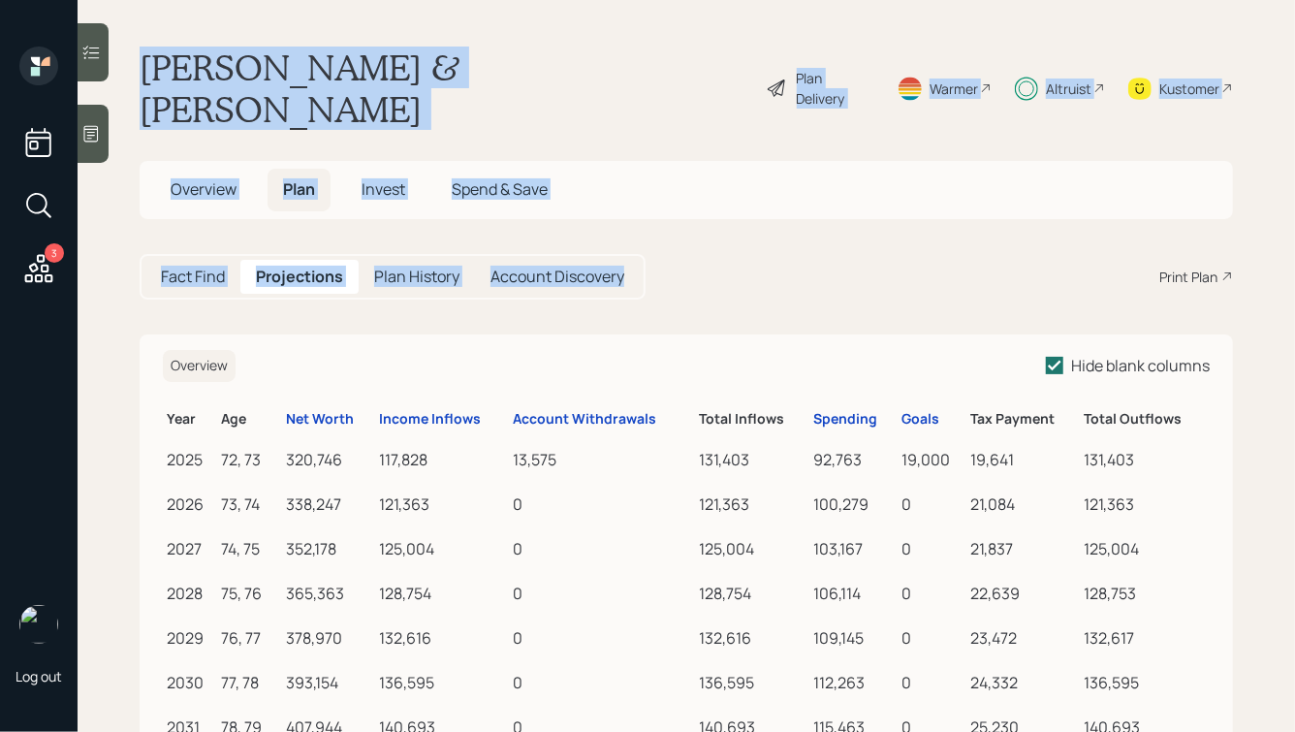
drag, startPoint x: 711, startPoint y: 240, endPoint x: 352, endPoint y: 4, distance: 429.8
click at [352, 4] on main "[PERSON_NAME] & [PERSON_NAME] Plan Delivery Warmer Altruist Kustomer Overview P…" at bounding box center [687, 366] width 1218 height 732
click at [395, 72] on h1 "[PERSON_NAME] & [PERSON_NAME]" at bounding box center [445, 88] width 611 height 83
drag, startPoint x: 733, startPoint y: 256, endPoint x: 310, endPoint y: 25, distance: 481.7
click at [310, 25] on main "[PERSON_NAME] & [PERSON_NAME] Plan Delivery Warmer Altruist Kustomer Overview P…" at bounding box center [687, 366] width 1218 height 732
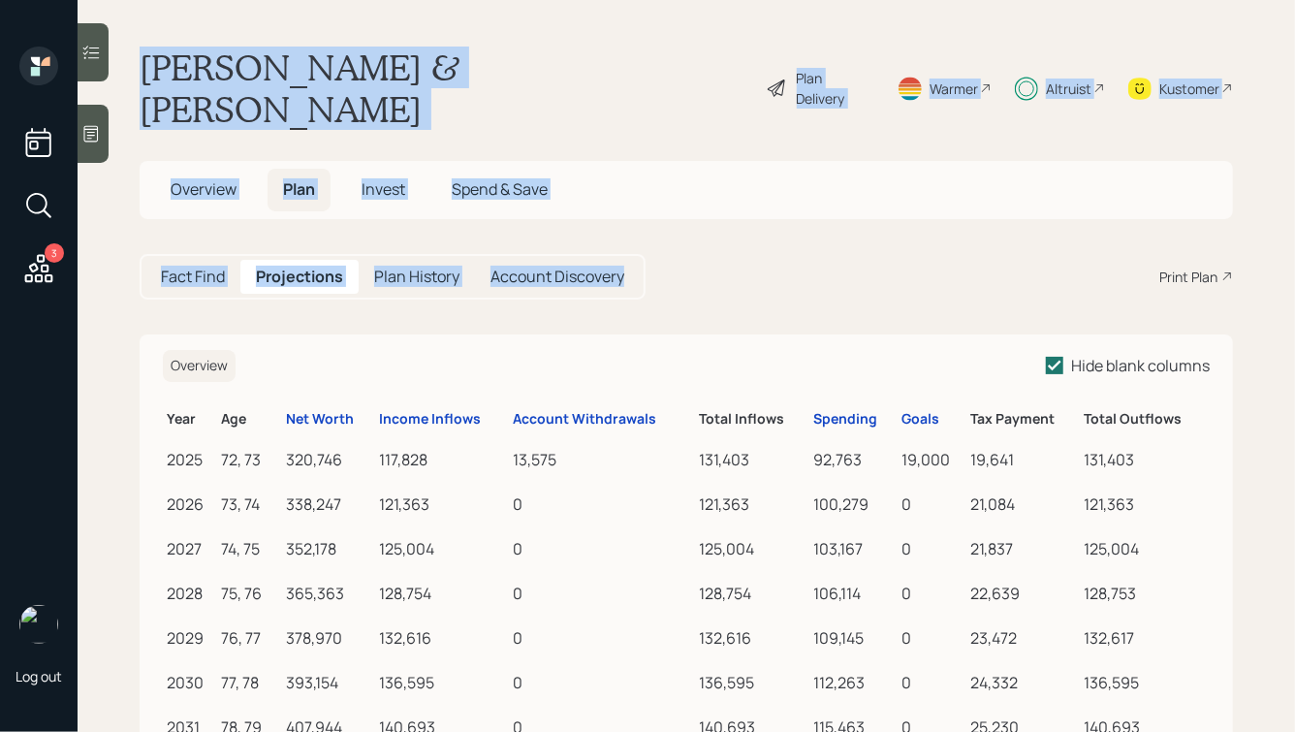
click at [291, 53] on h1 "[PERSON_NAME] & [PERSON_NAME]" at bounding box center [445, 88] width 611 height 83
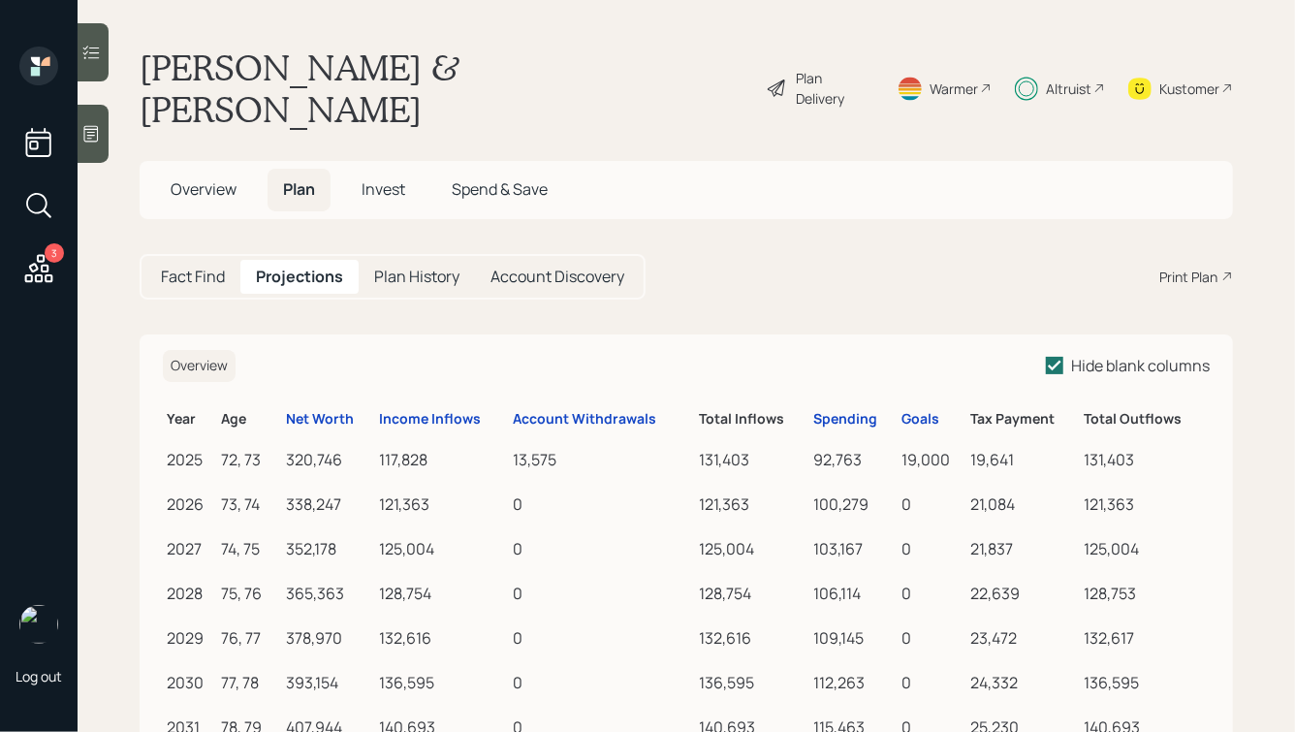
click at [34, 278] on icon at bounding box center [38, 268] width 35 height 35
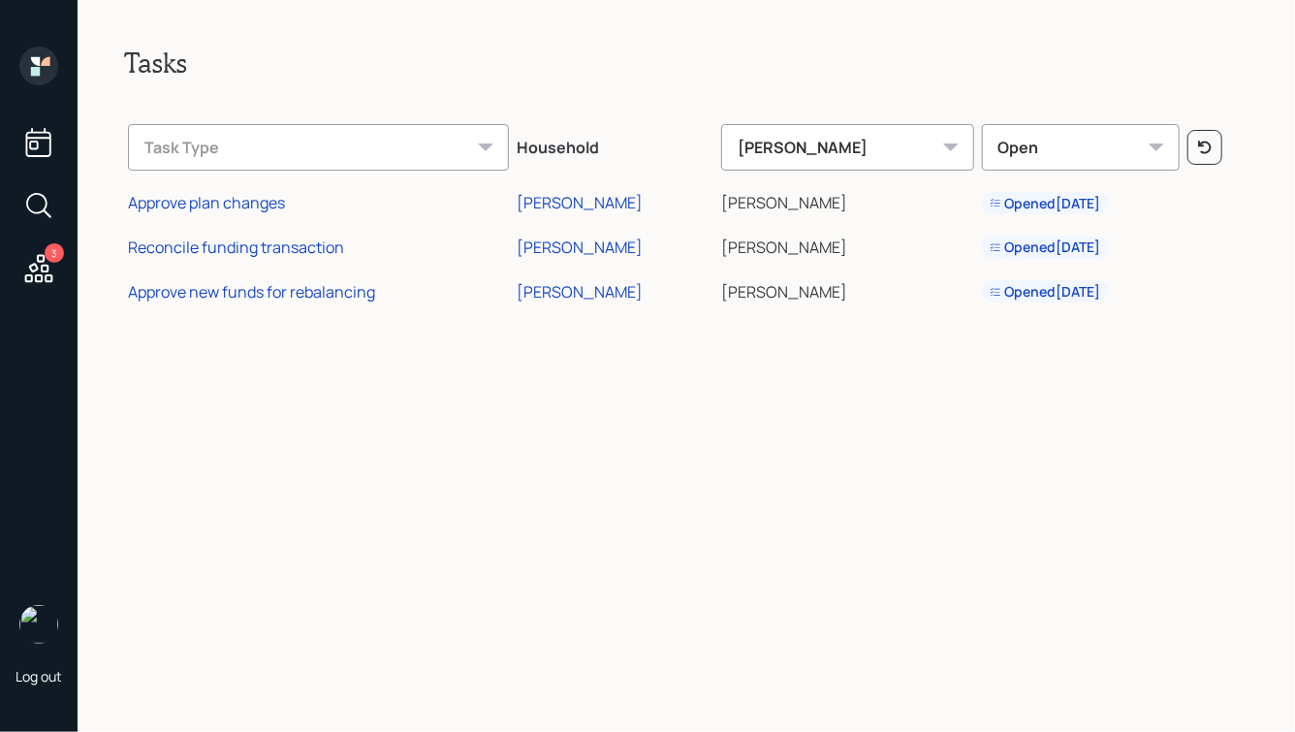
click at [47, 256] on div "3" at bounding box center [54, 252] width 19 height 19
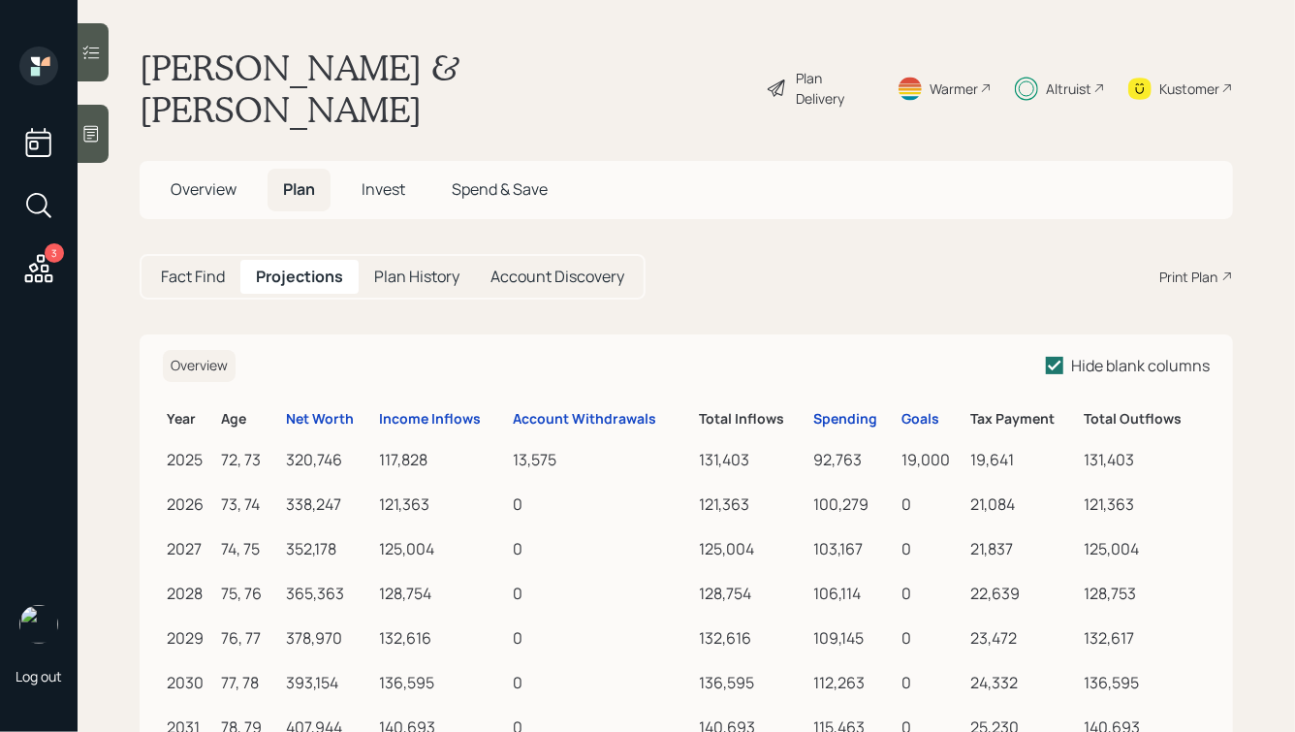
click at [371, 178] on span "Invest" at bounding box center [384, 188] width 44 height 21
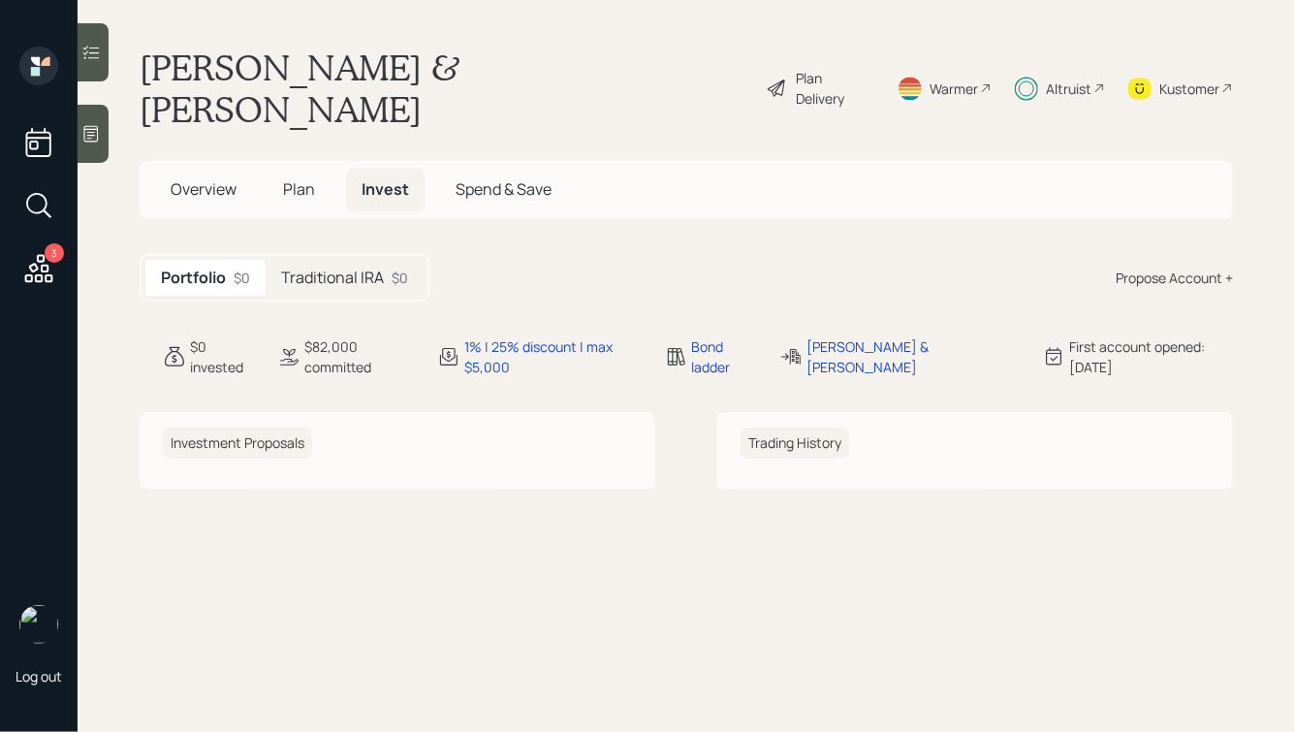
click at [348, 269] on h5 "Traditional IRA" at bounding box center [332, 278] width 103 height 18
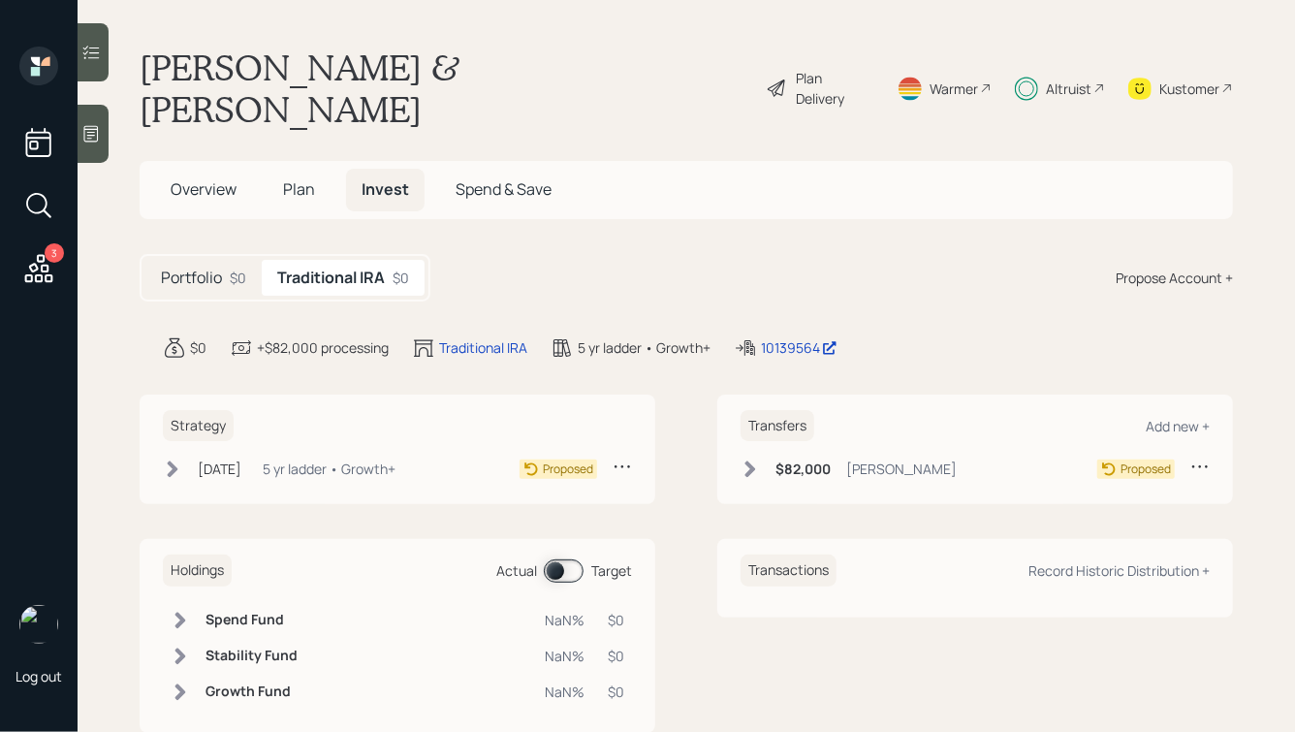
click at [186, 457] on div "[DATE] [DATE] 4:10 PM EDT 5 yr ladder • Growth+" at bounding box center [279, 469] width 233 height 24
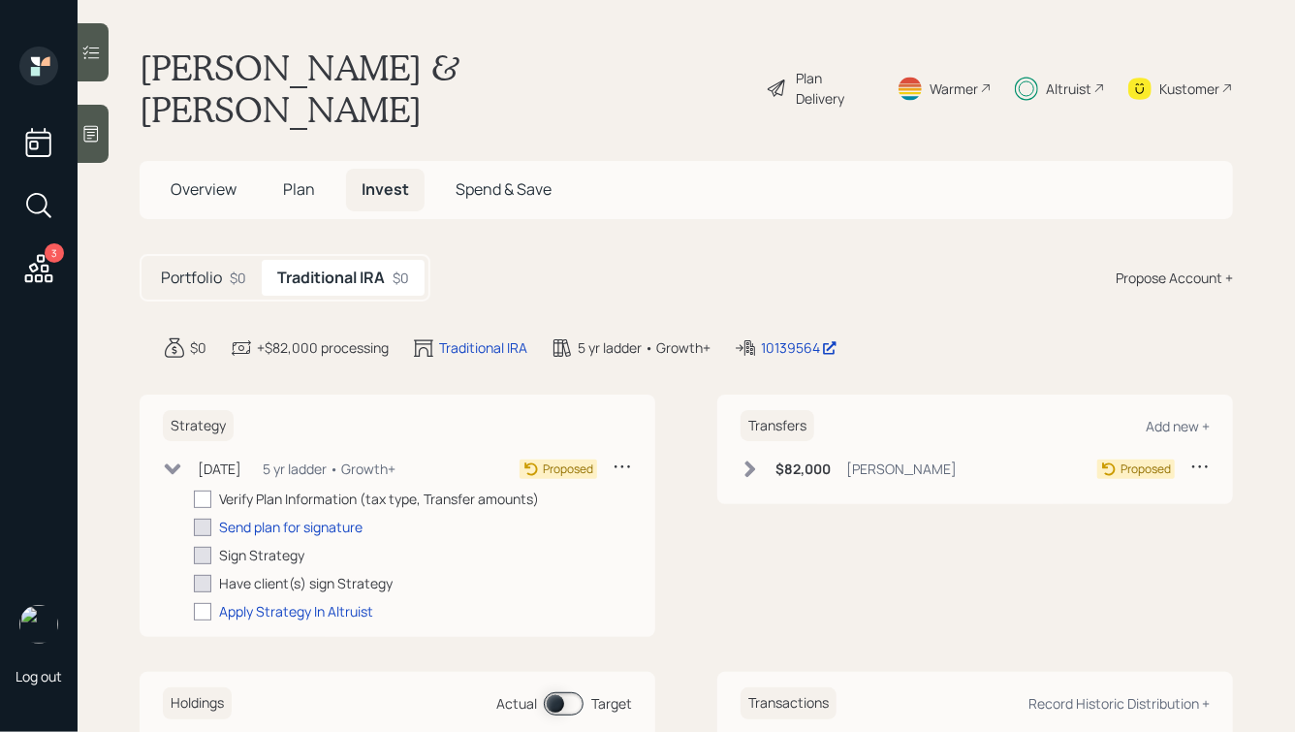
click at [756, 460] on icon at bounding box center [750, 469] width 19 height 19
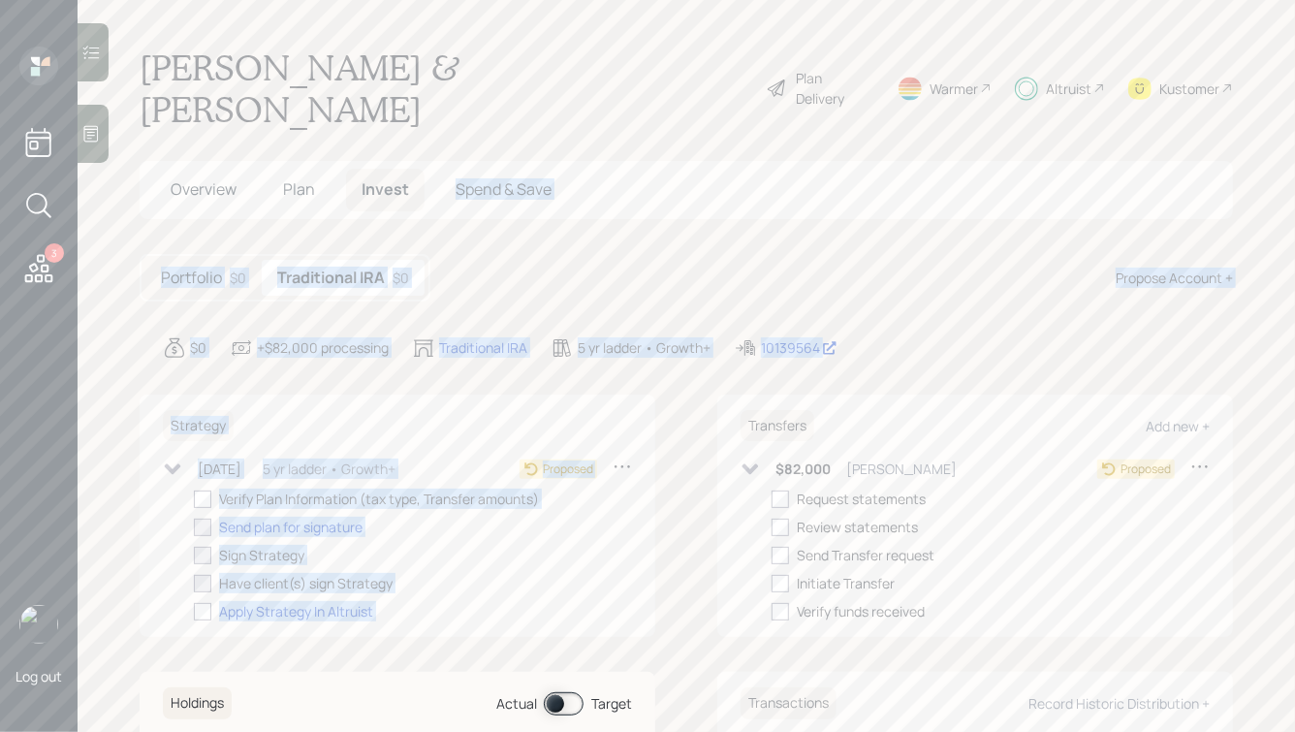
drag, startPoint x: 897, startPoint y: 324, endPoint x: 479, endPoint y: 95, distance: 476.5
click at [479, 95] on main "[PERSON_NAME] & [PERSON_NAME] Plan Delivery Warmer Altruist Kustomer Overview P…" at bounding box center [687, 366] width 1218 height 732
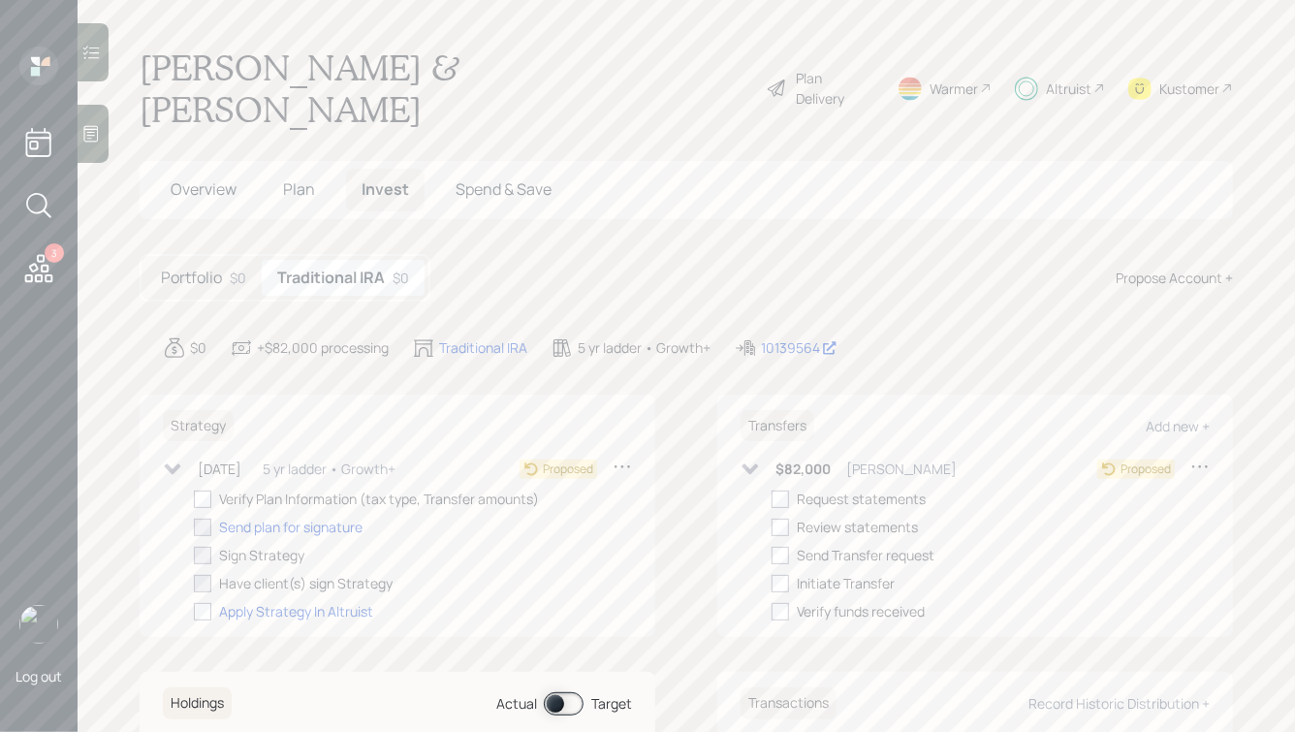
click at [196, 269] on h5 "Portfolio" at bounding box center [191, 278] width 61 height 18
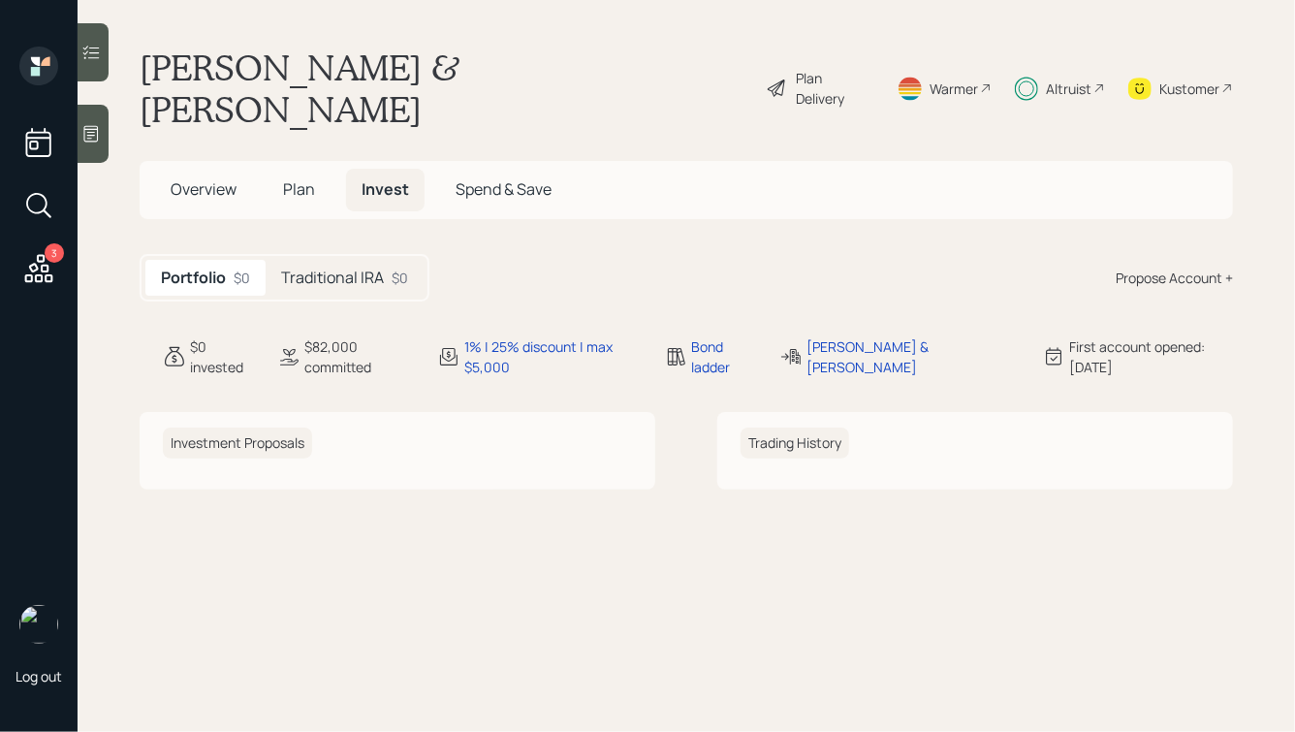
click at [191, 178] on span "Overview" at bounding box center [204, 188] width 66 height 21
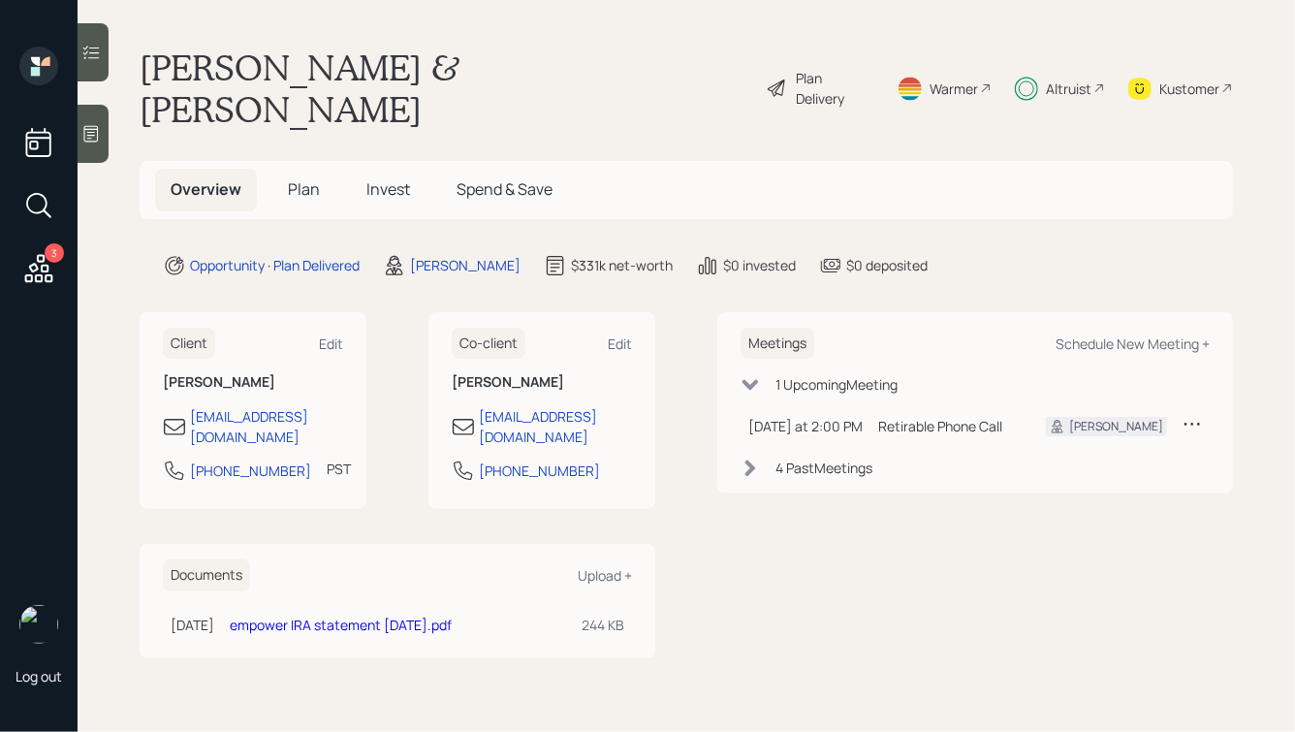
click at [393, 178] on span "Invest" at bounding box center [389, 188] width 44 height 21
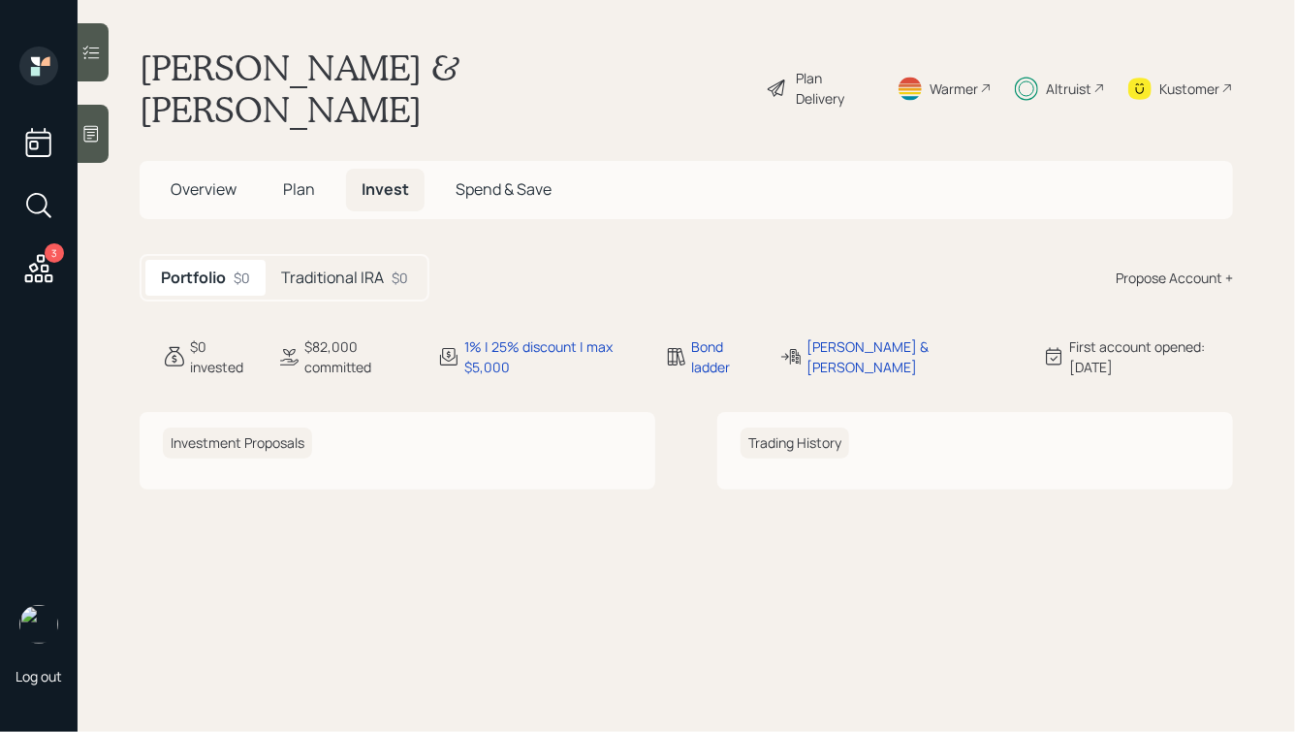
click at [336, 269] on h5 "Traditional IRA" at bounding box center [332, 278] width 103 height 18
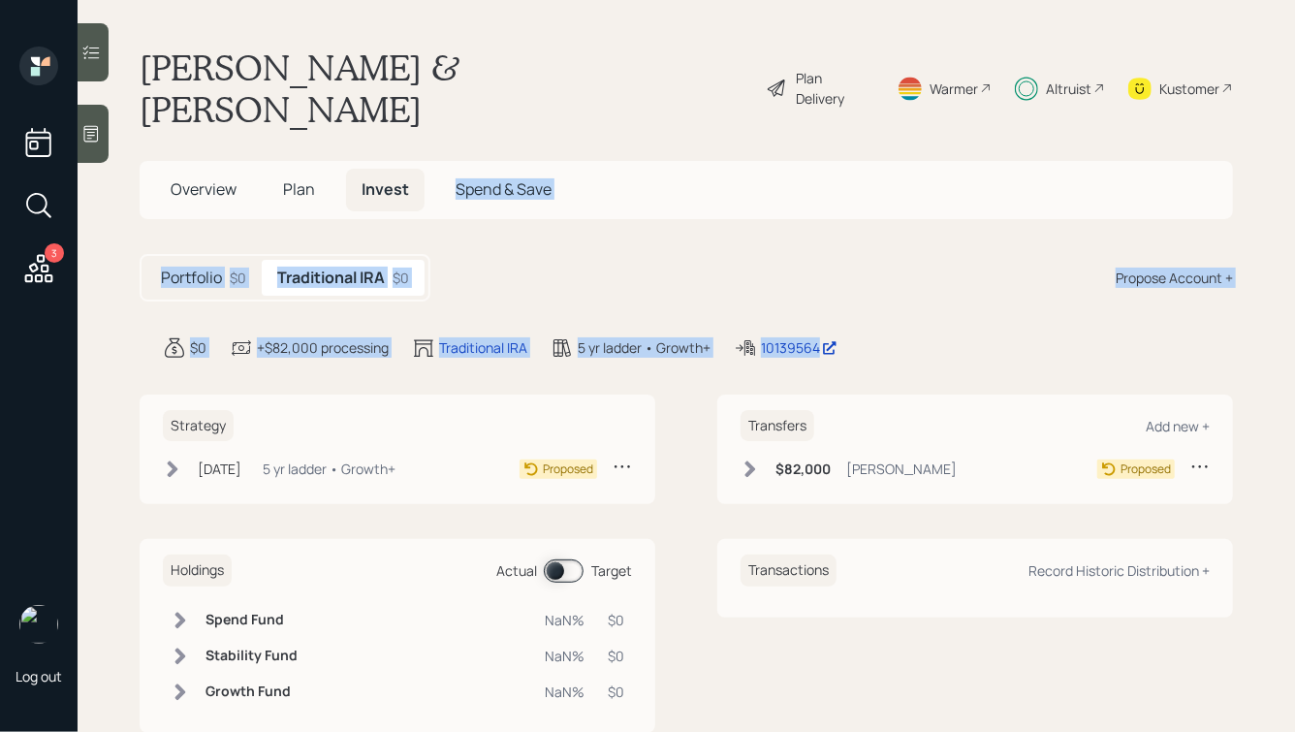
drag, startPoint x: 936, startPoint y: 313, endPoint x: 539, endPoint y: 96, distance: 452.2
click at [539, 96] on main "[PERSON_NAME] & [PERSON_NAME] Plan Delivery Warmer Altruist Kustomer Overview P…" at bounding box center [687, 366] width 1218 height 732
click at [539, 95] on main "[PERSON_NAME] & [PERSON_NAME] Plan Delivery Warmer Altruist Kustomer Overview P…" at bounding box center [687, 366] width 1218 height 732
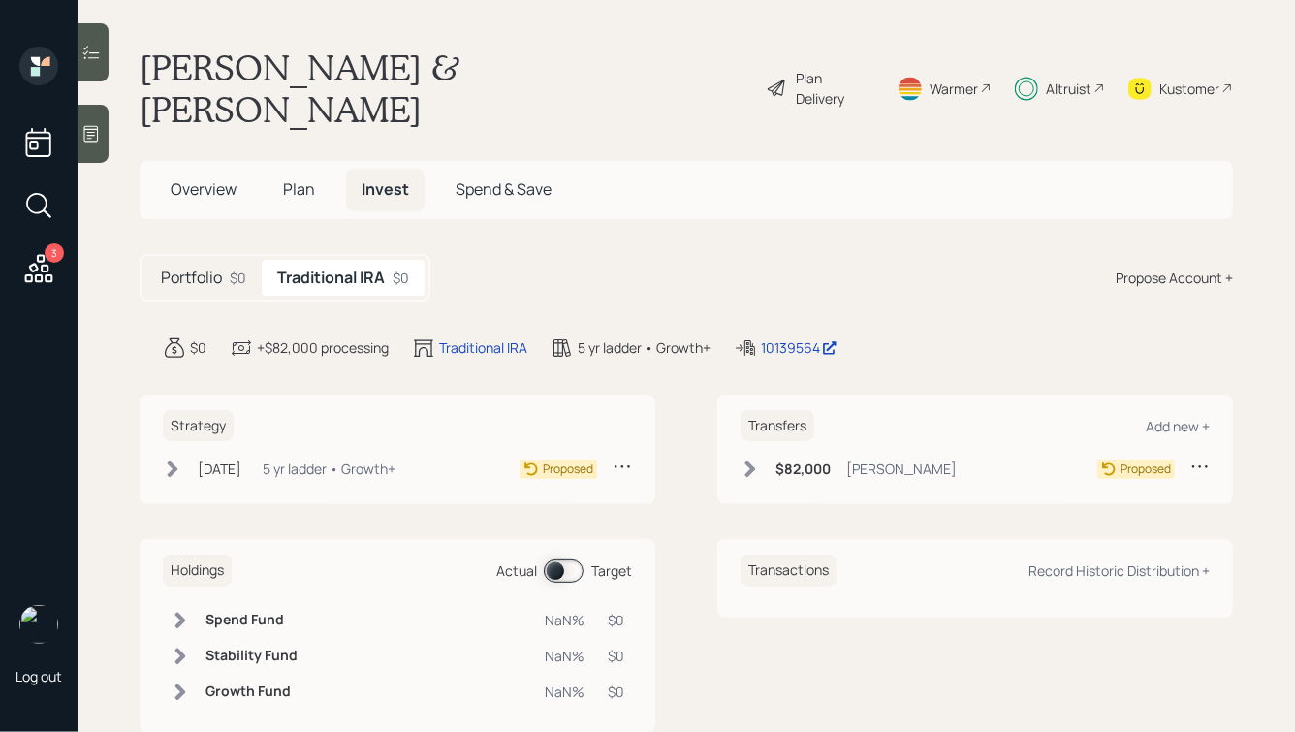
click at [751, 460] on icon at bounding box center [750, 469] width 19 height 19
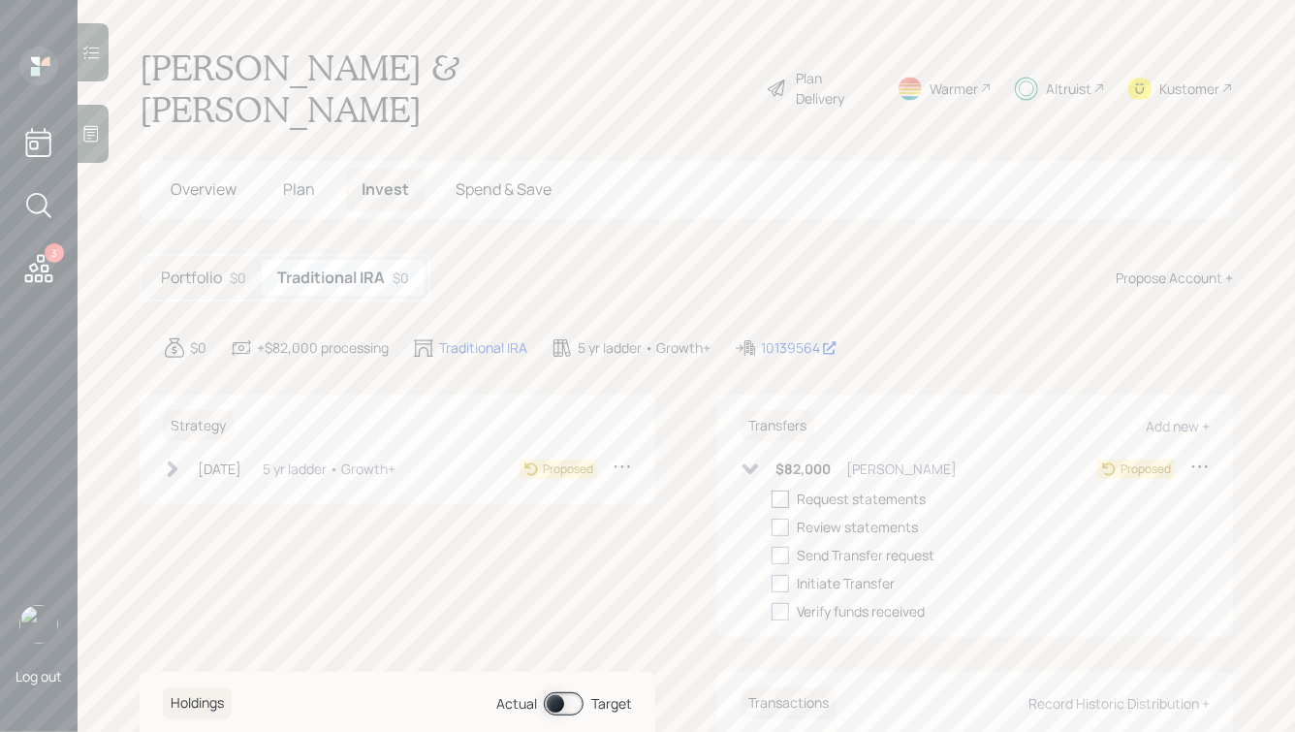
click at [783, 491] on div at bounding box center [780, 499] width 17 height 17
click at [772, 498] on input "checkbox" at bounding box center [771, 498] width 1 height 1
checkbox input "true"
click at [783, 519] on div at bounding box center [780, 527] width 17 height 17
click at [772, 527] on input "checkbox" at bounding box center [771, 527] width 1 height 1
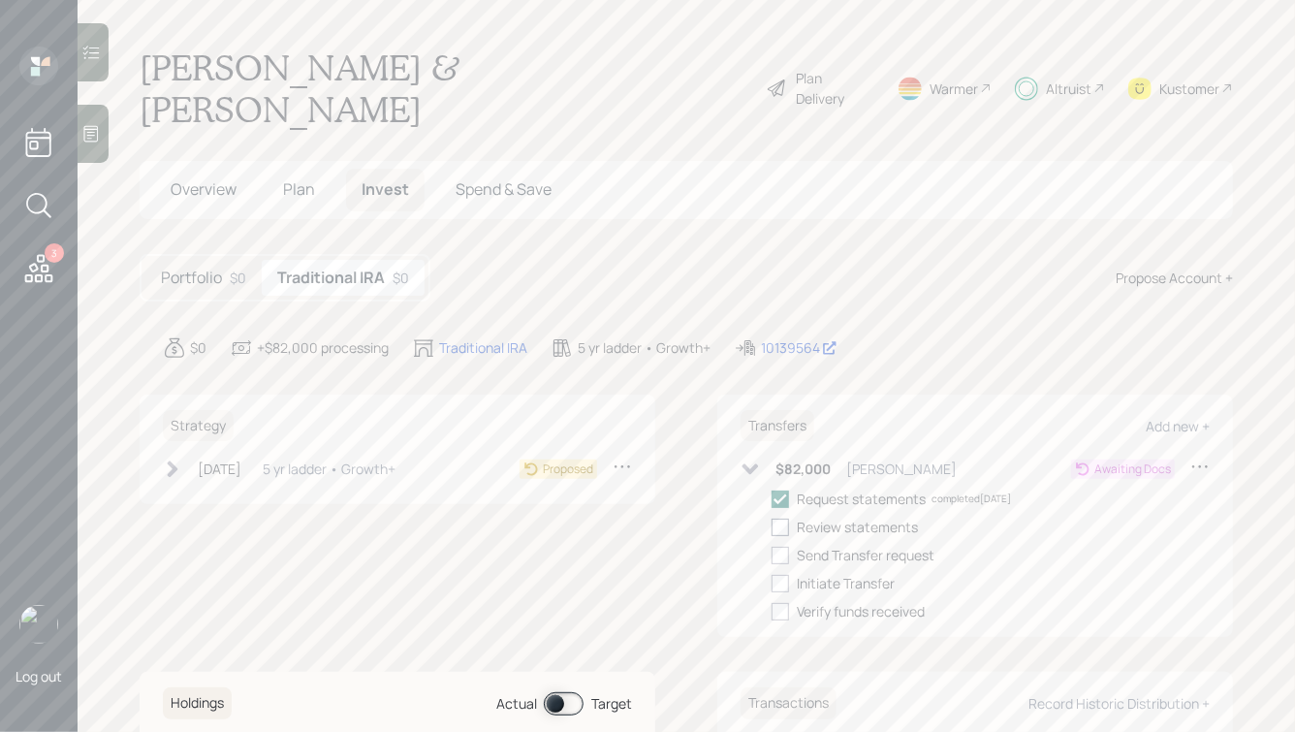
checkbox input "true"
click at [783, 547] on div at bounding box center [780, 555] width 17 height 17
click at [772, 555] on input "checkbox" at bounding box center [771, 555] width 1 height 1
checkbox input "true"
click at [241, 459] on div "[DATE]" at bounding box center [220, 469] width 44 height 20
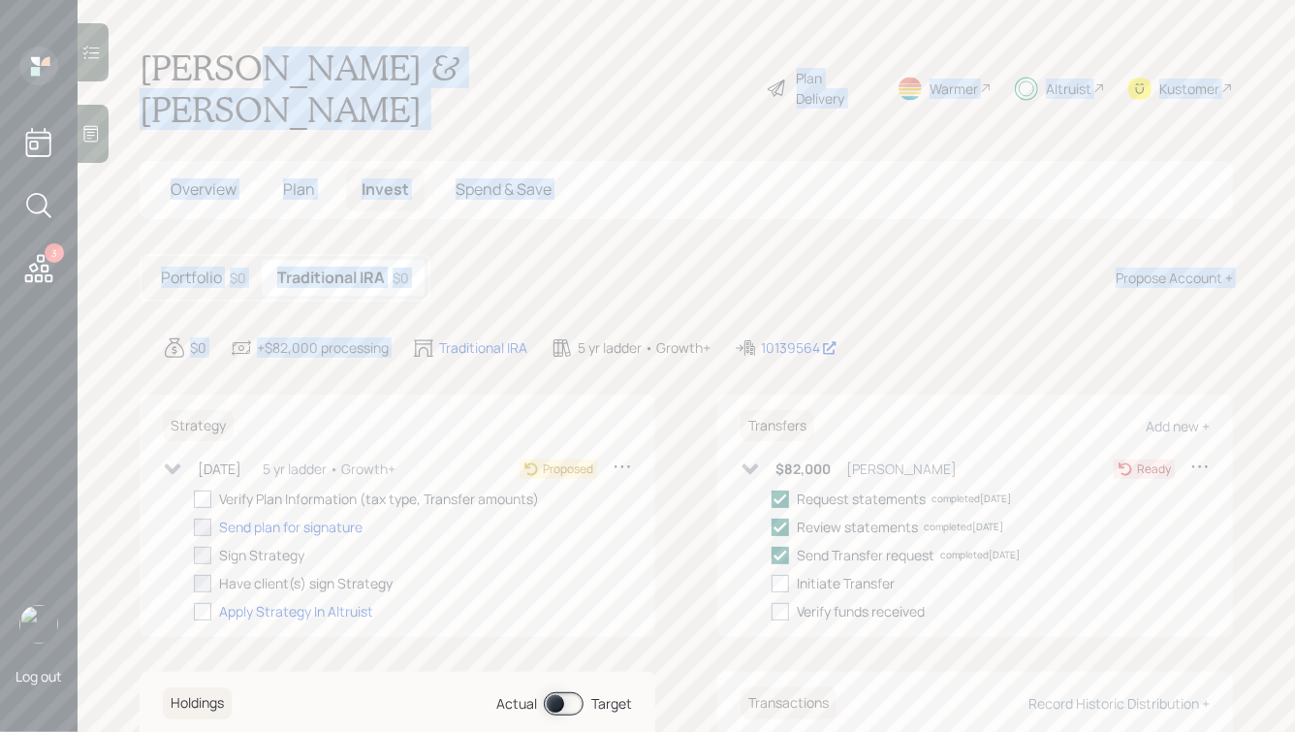
drag, startPoint x: 496, startPoint y: 279, endPoint x: 153, endPoint y: -5, distance: 445.6
click at [153, 0] on html "3 Log out [PERSON_NAME] & [PERSON_NAME] Plan Delivery Warmer Altruist Kustomer …" at bounding box center [647, 366] width 1295 height 732
click at [232, 57] on h1 "[PERSON_NAME] & [PERSON_NAME]" at bounding box center [445, 88] width 611 height 83
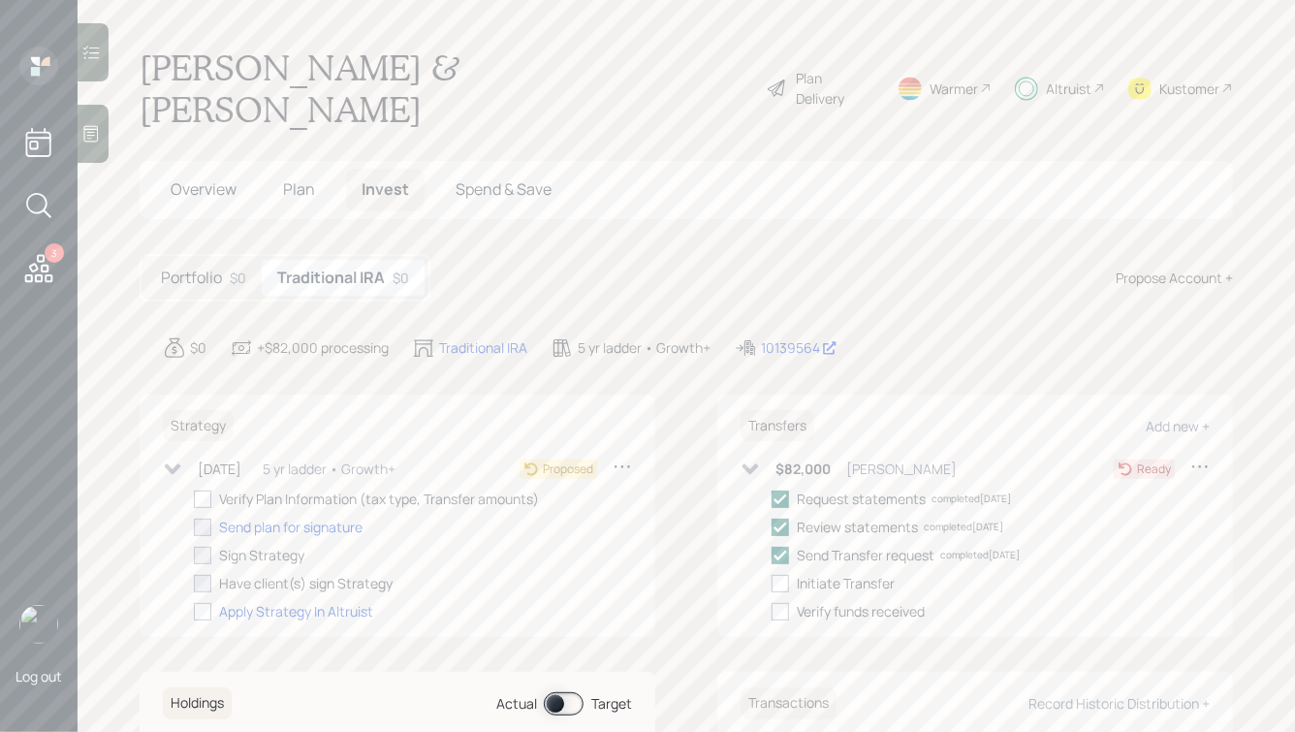
click at [205, 169] on h5 "Overview" at bounding box center [203, 190] width 97 height 42
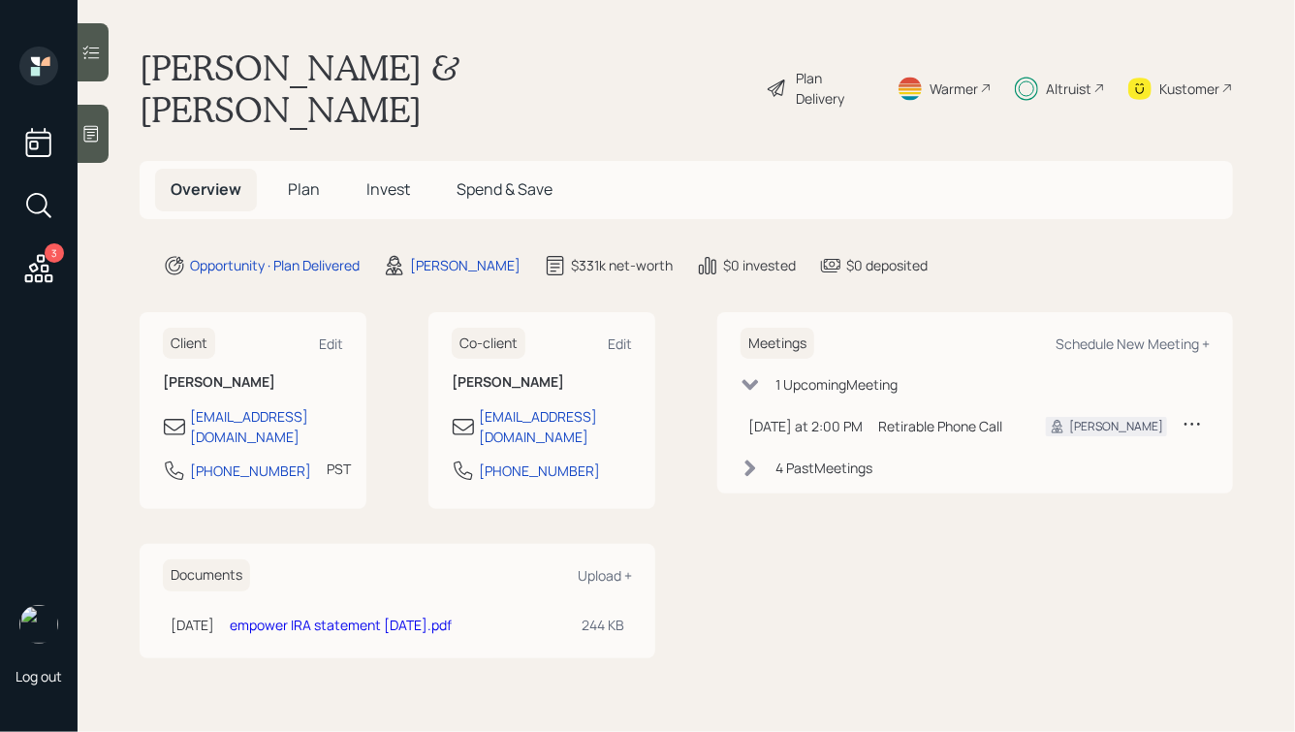
click at [230, 75] on h1 "[PERSON_NAME] & [PERSON_NAME]" at bounding box center [445, 88] width 611 height 83
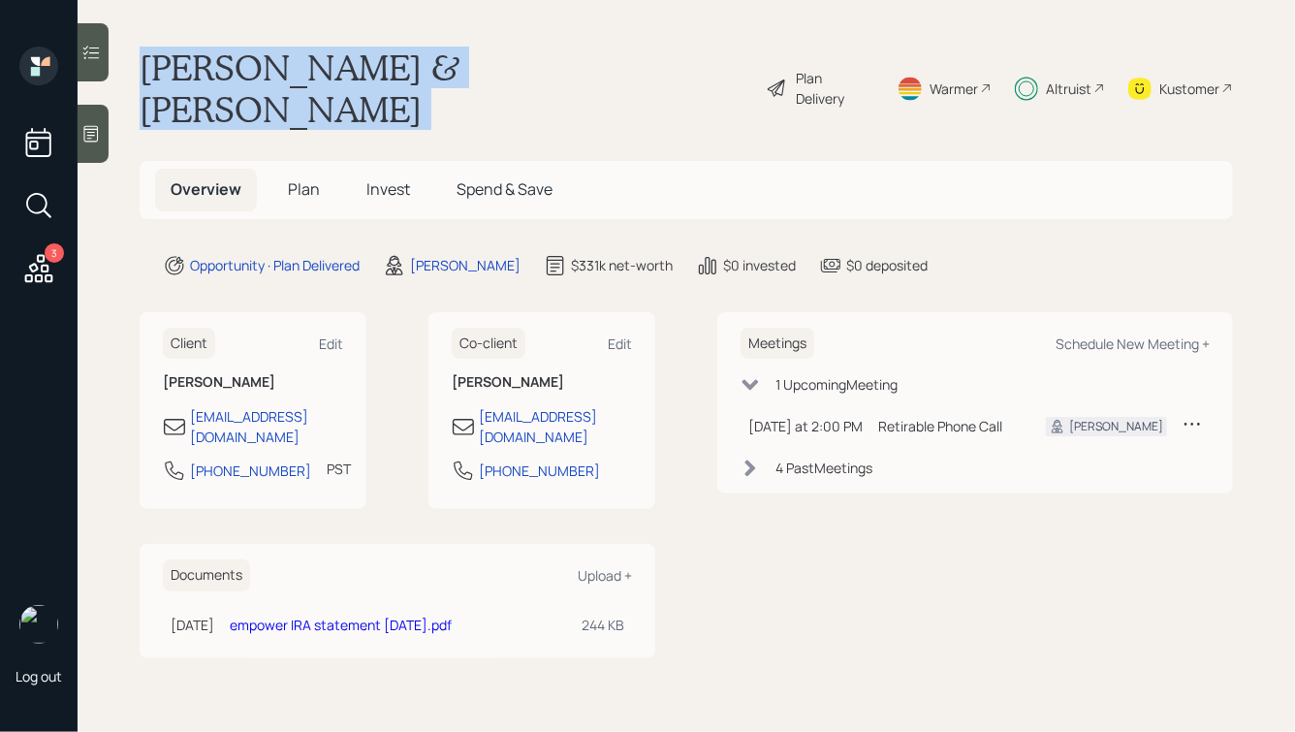
click at [230, 75] on h1 "[PERSON_NAME] & [PERSON_NAME]" at bounding box center [445, 88] width 611 height 83
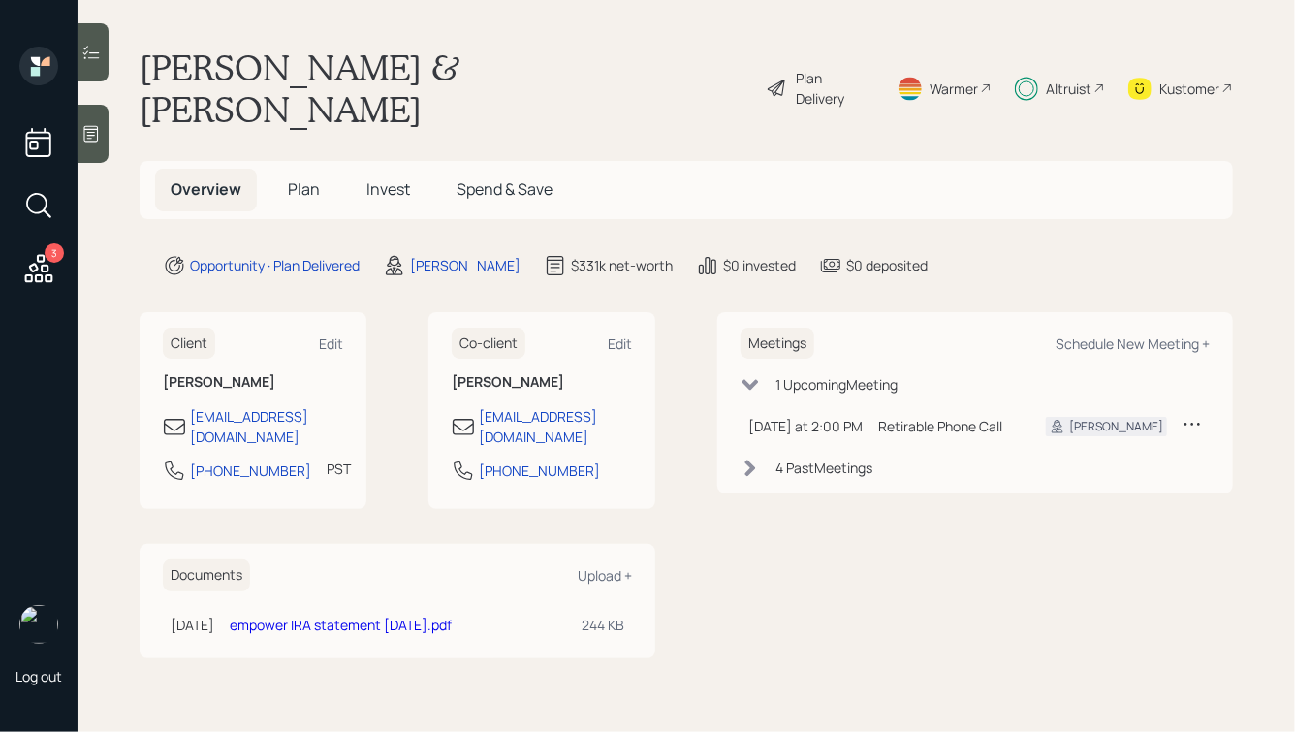
click at [40, 274] on icon at bounding box center [39, 268] width 28 height 28
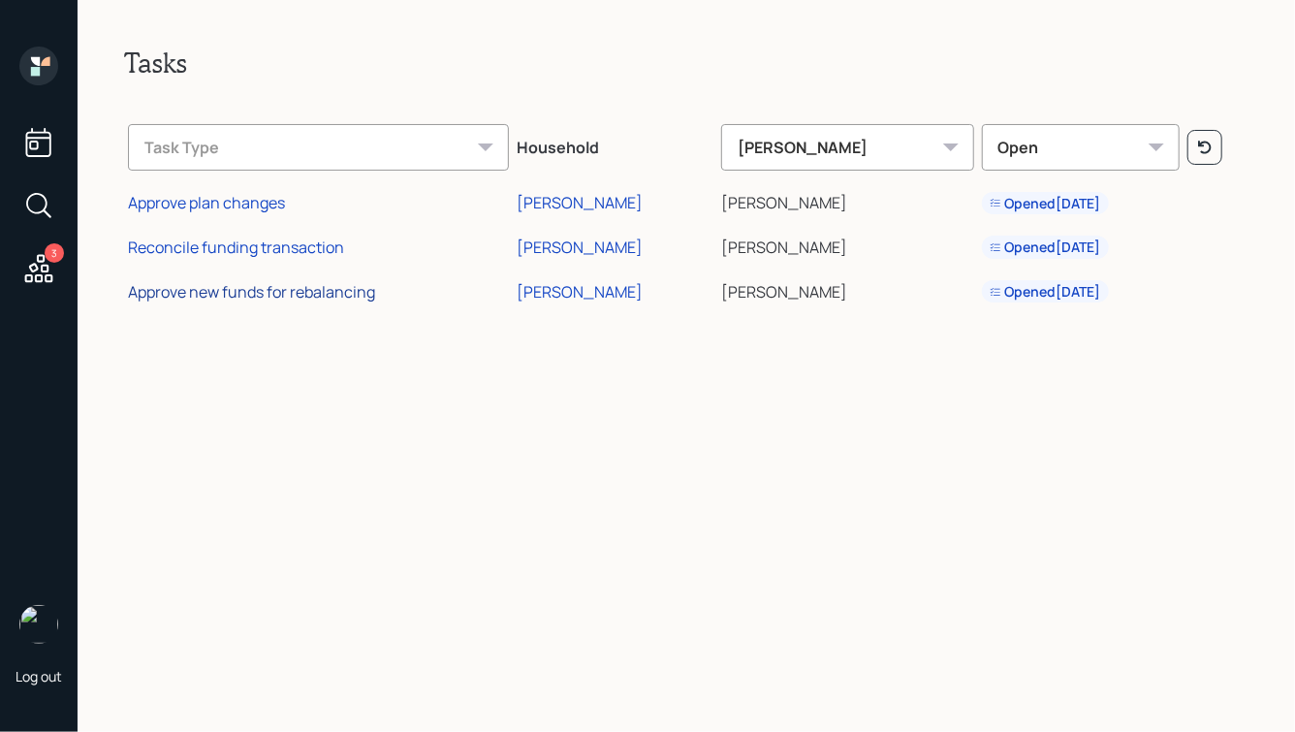
click at [274, 295] on div "Approve new funds for rebalancing" at bounding box center [251, 291] width 247 height 21
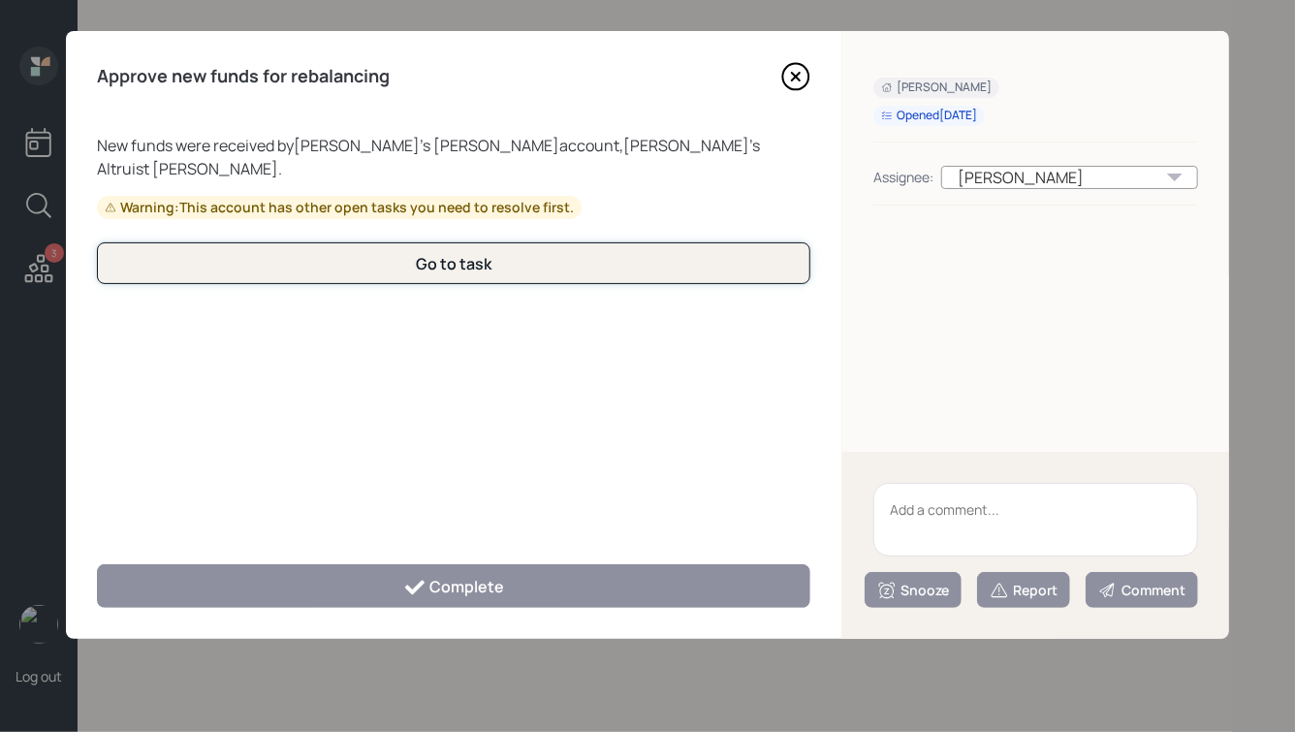
click at [525, 252] on button "Go to task" at bounding box center [454, 263] width 714 height 42
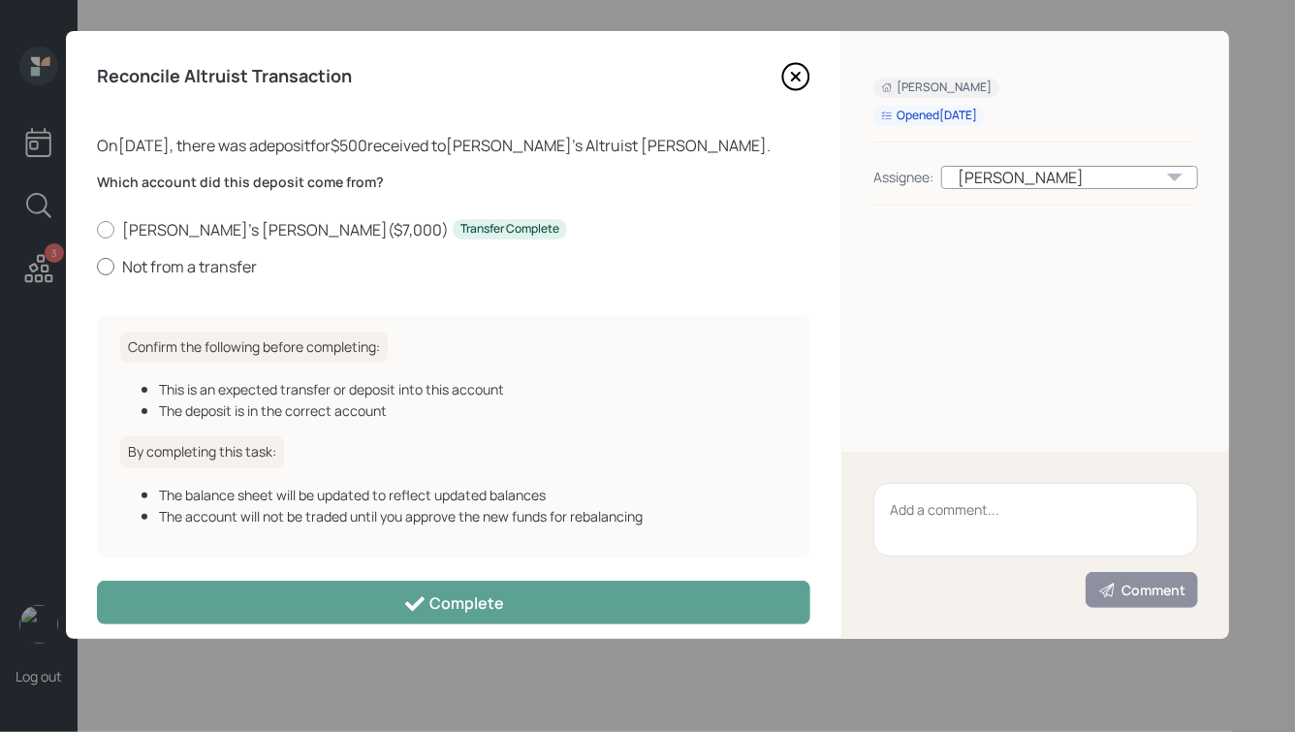
click at [189, 267] on label "Not from a transfer" at bounding box center [454, 266] width 714 height 21
click at [97, 267] on input "Not from a transfer" at bounding box center [96, 266] width 1 height 1
radio input "true"
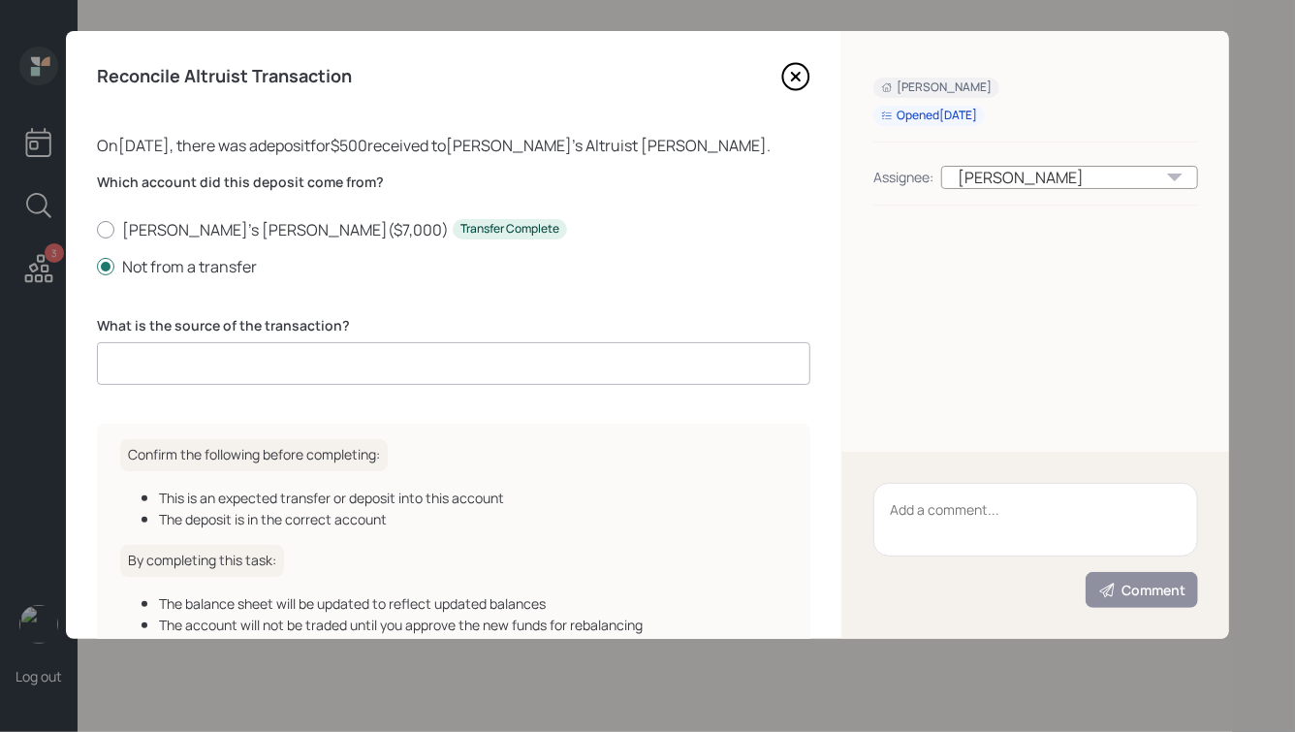
click at [292, 360] on input at bounding box center [454, 363] width 714 height 43
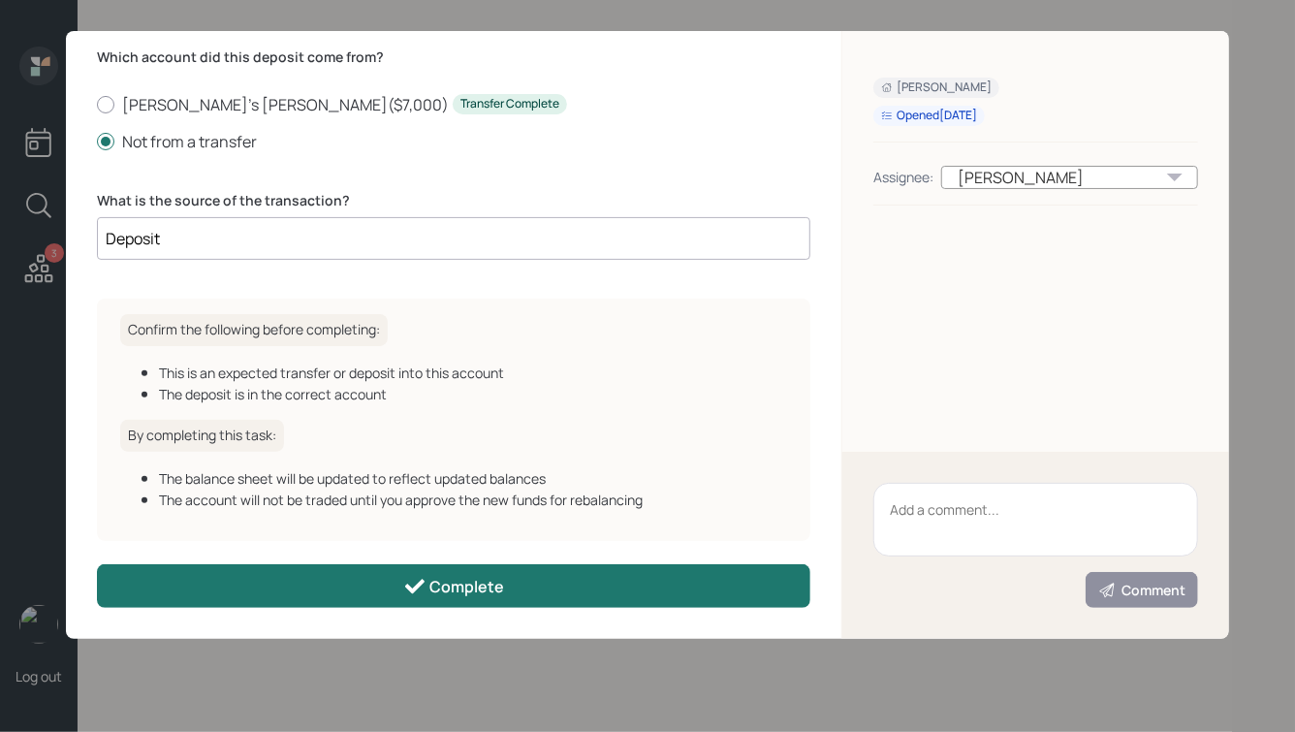
type input "Deposit"
click at [456, 590] on div "Complete" at bounding box center [454, 586] width 102 height 23
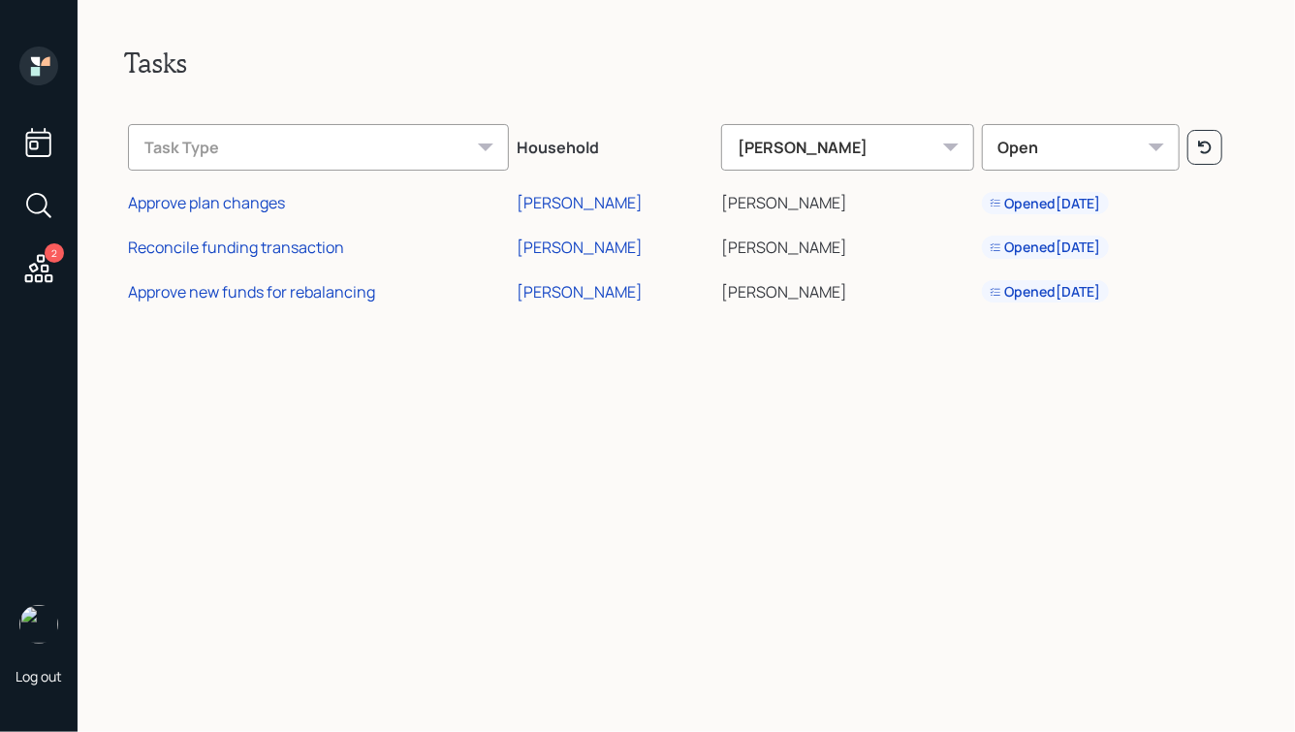
click at [283, 279] on td "Approve new funds for rebalancing" at bounding box center [318, 289] width 389 height 45
click at [276, 295] on div "Approve new funds for rebalancing" at bounding box center [251, 291] width 247 height 21
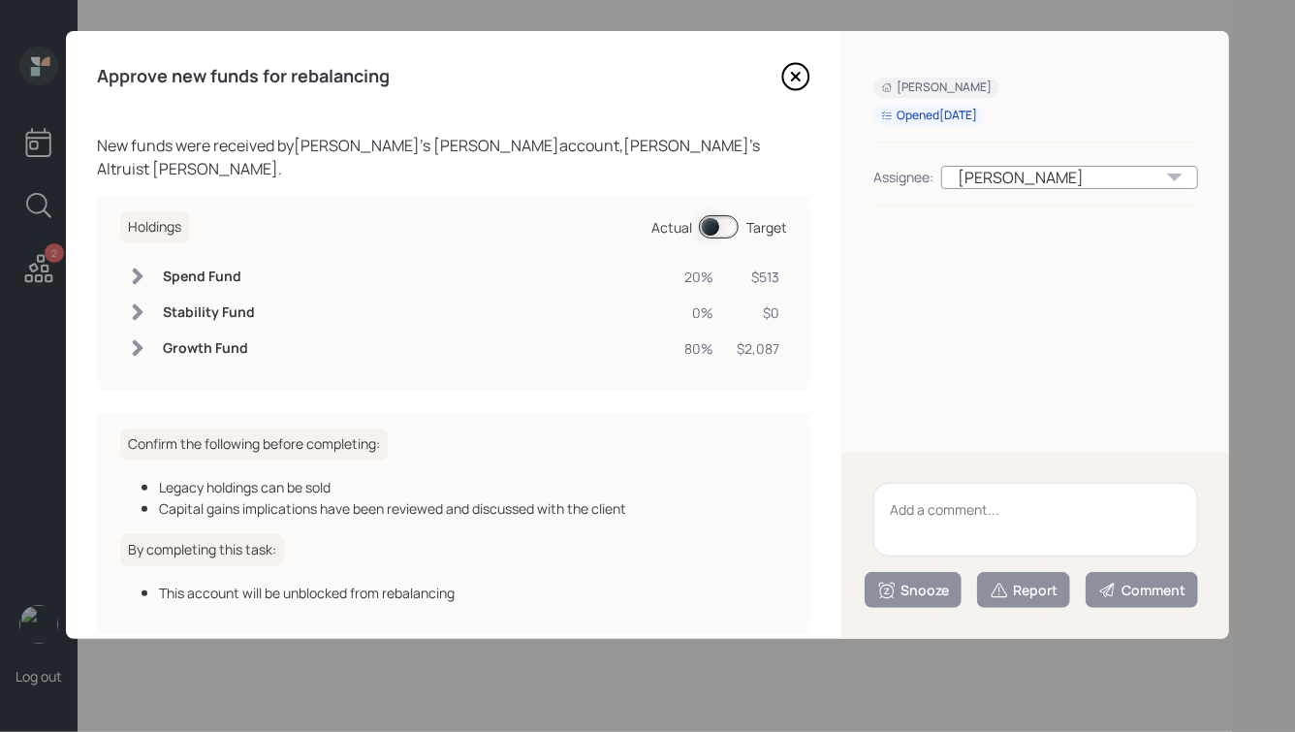
scroll to position [70, 0]
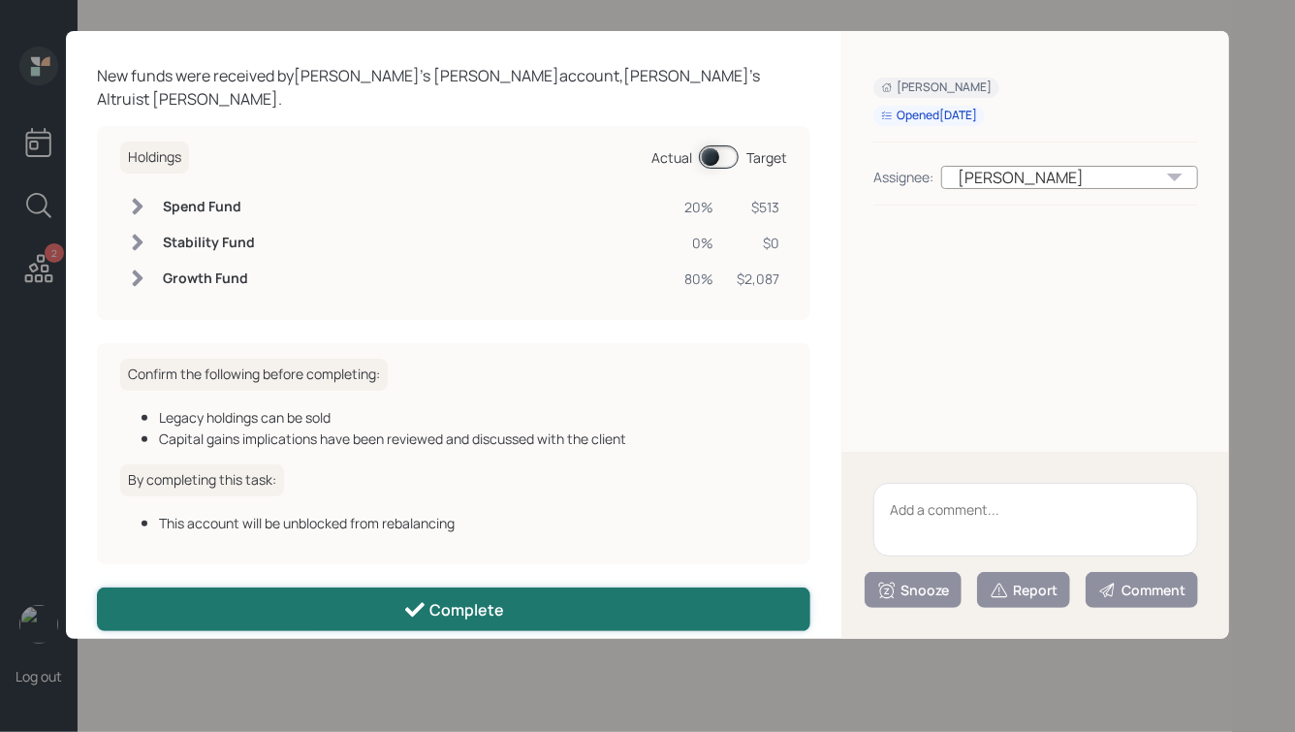
click at [579, 591] on button "Complete" at bounding box center [454, 610] width 714 height 44
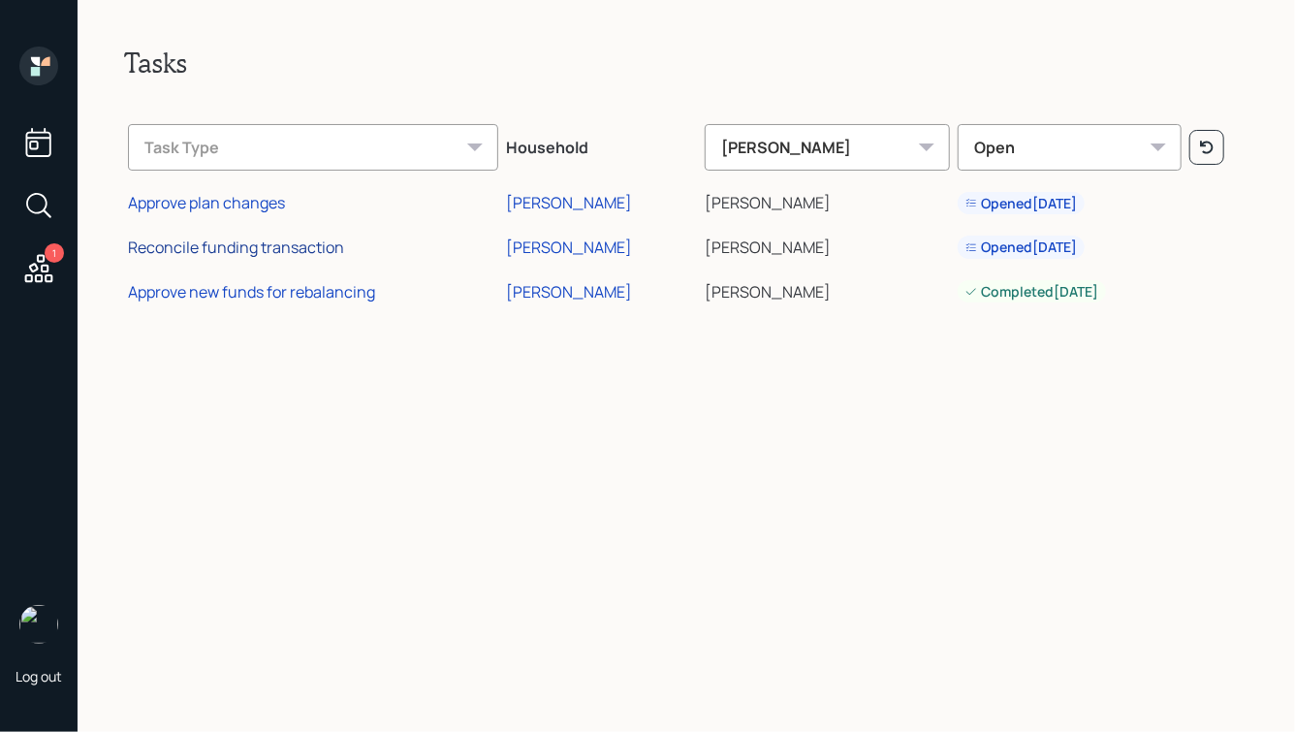
click at [252, 246] on div "Reconcile funding transaction" at bounding box center [236, 247] width 216 height 21
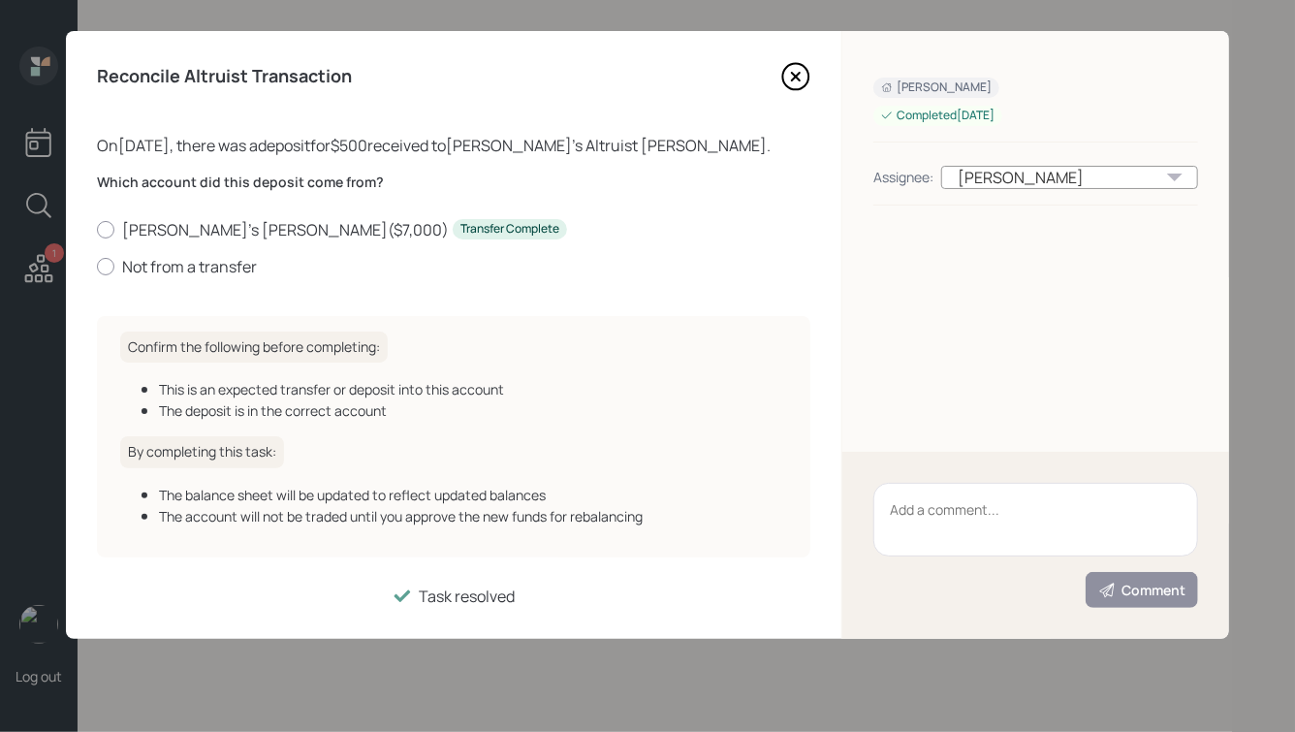
click at [803, 65] on icon at bounding box center [796, 77] width 26 height 26
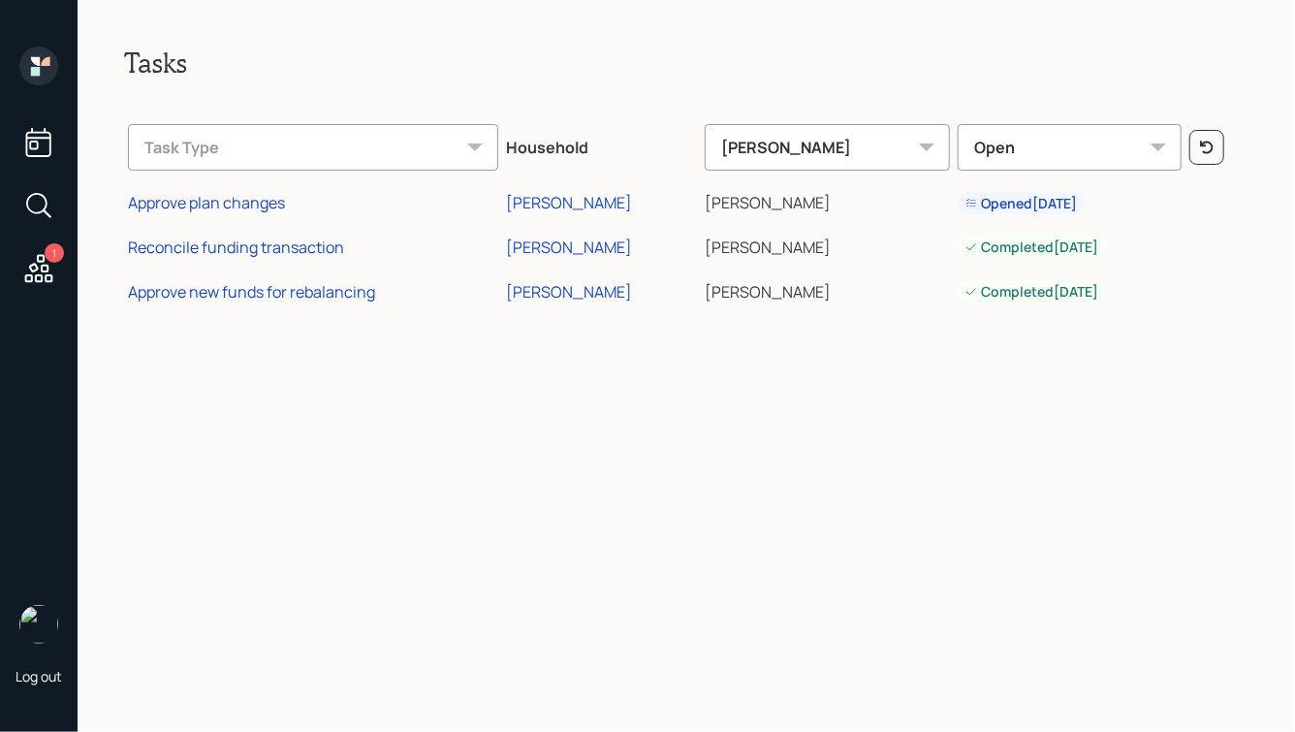
click at [40, 276] on icon at bounding box center [38, 268] width 35 height 35
click at [38, 127] on icon at bounding box center [38, 142] width 35 height 35
